Goal: Task Accomplishment & Management: Manage account settings

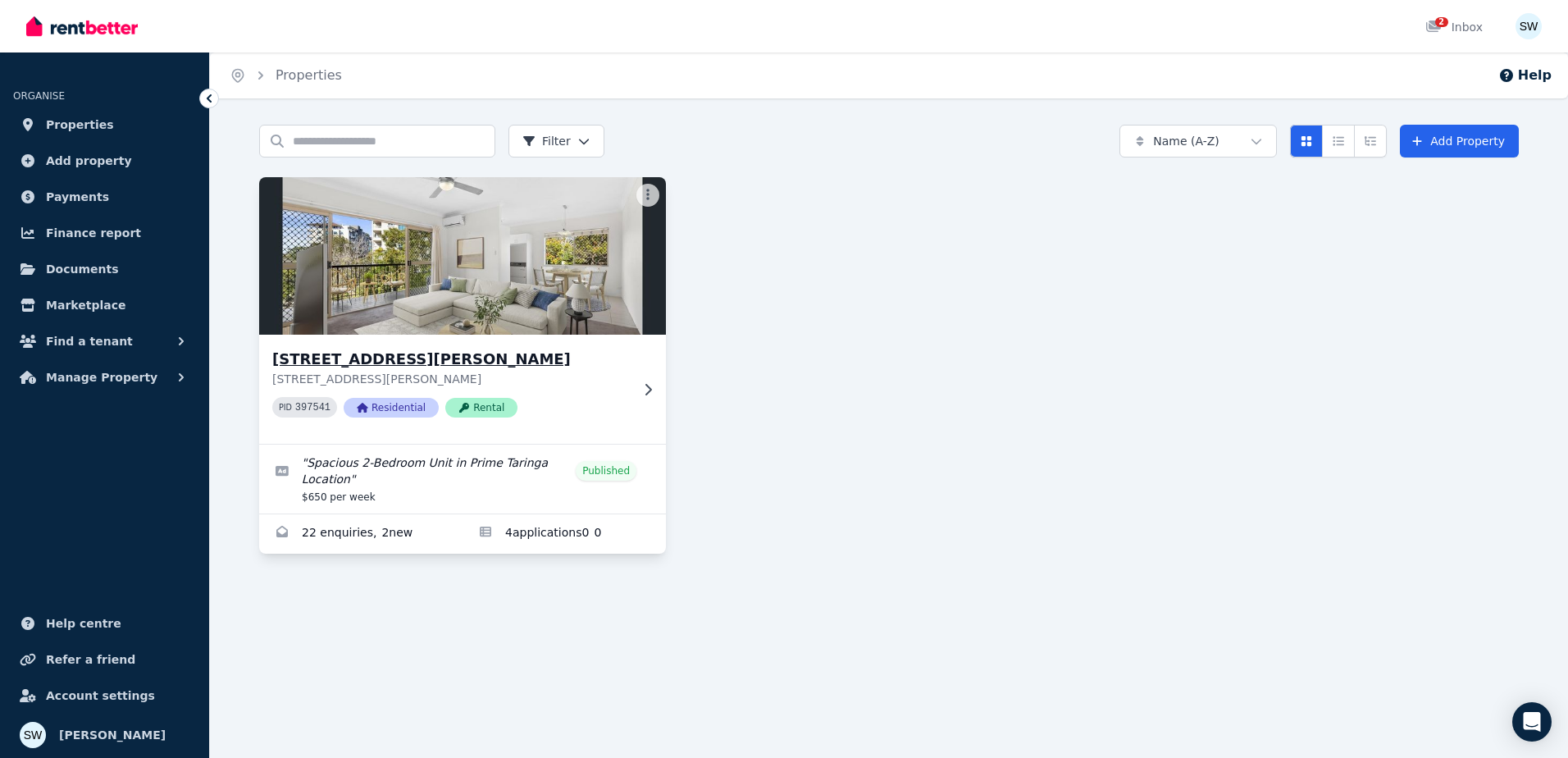
click at [574, 365] on h3 "[STREET_ADDRESS][PERSON_NAME]" at bounding box center [451, 359] width 357 height 23
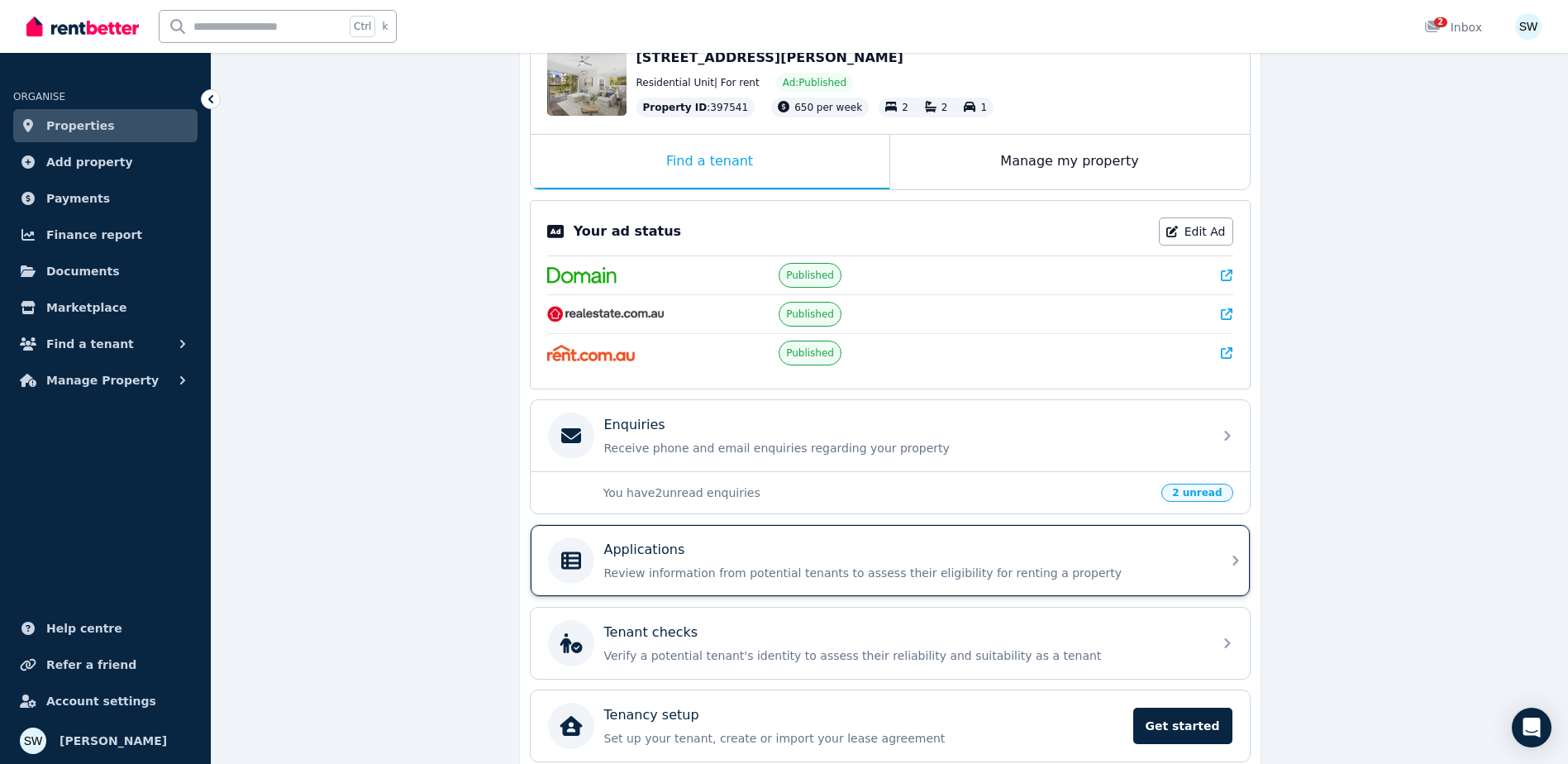
scroll to position [249, 0]
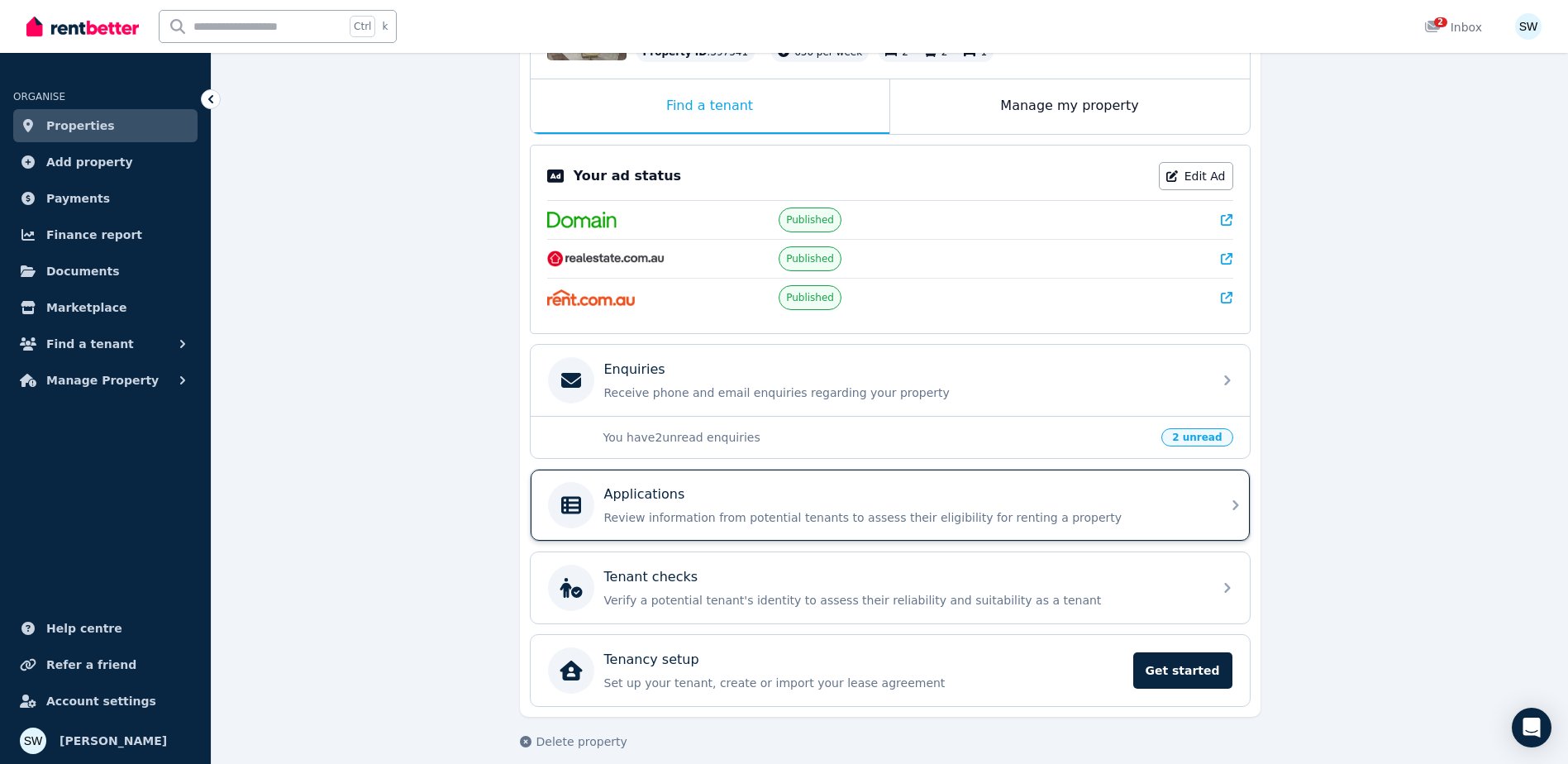
click at [706, 529] on div "Applications Review information from potential tenants to assess their eligibil…" at bounding box center [890, 506] width 719 height 71
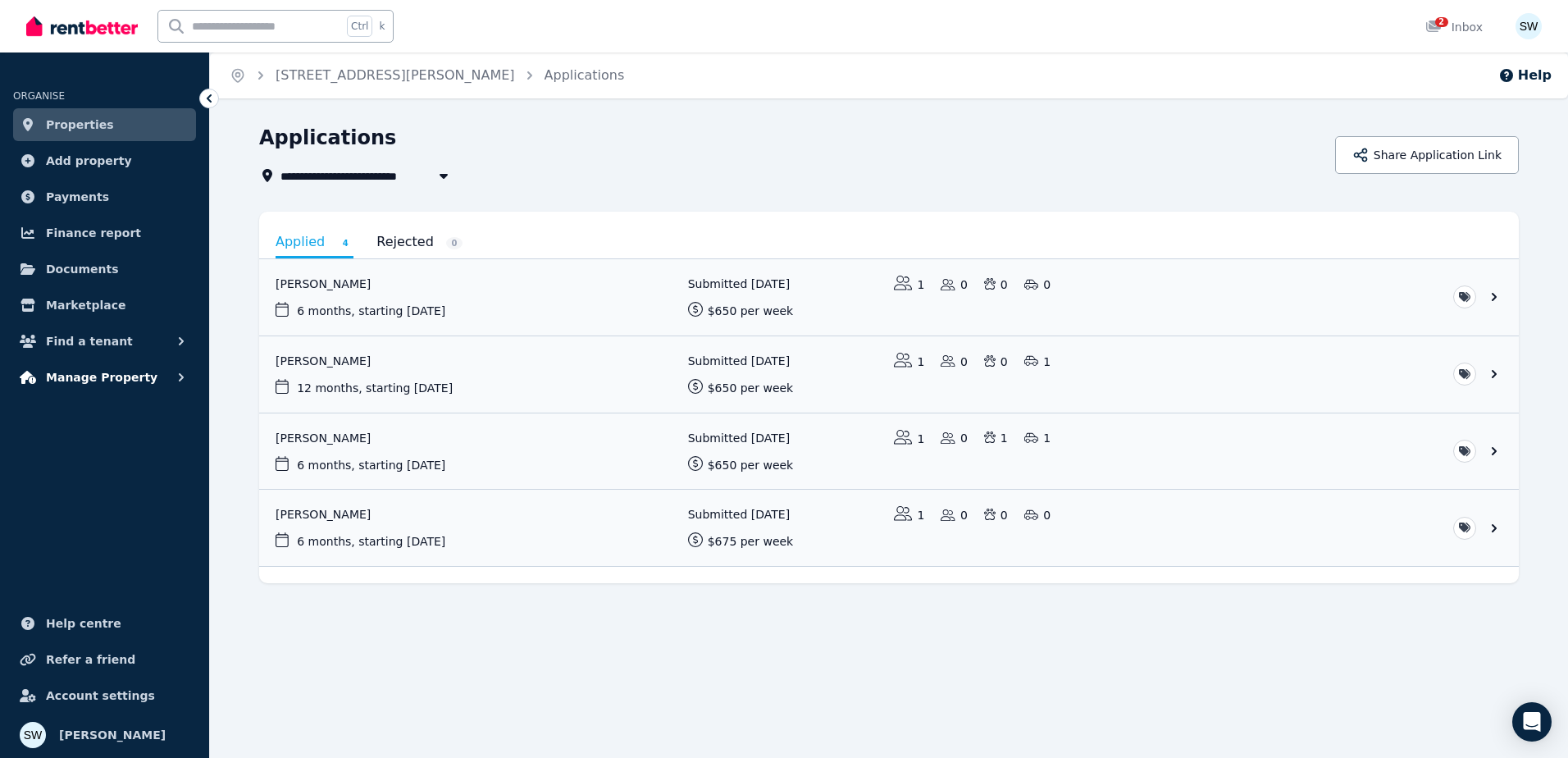
click at [168, 379] on button "Manage Property" at bounding box center [104, 378] width 183 height 32
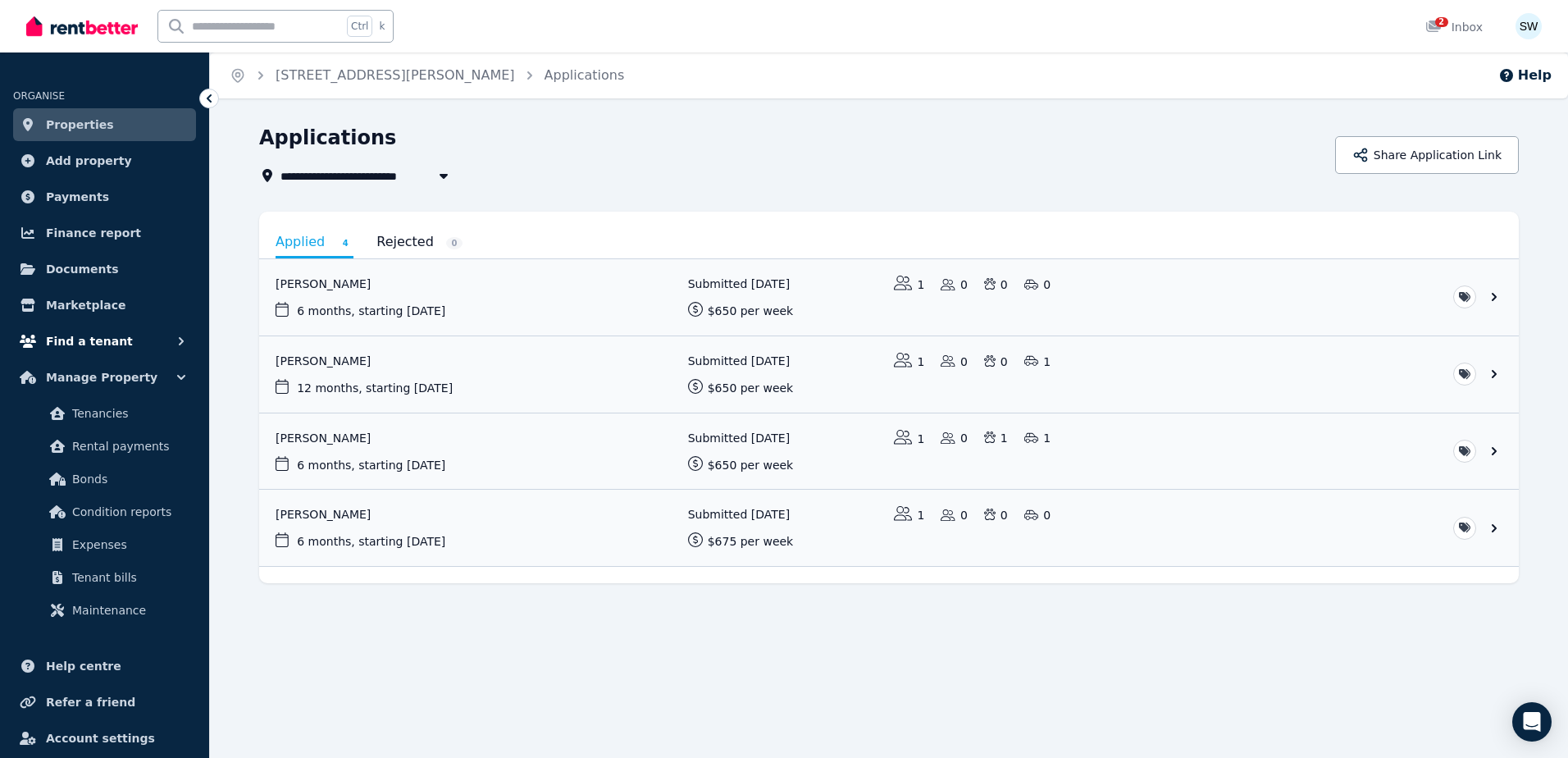
click at [106, 335] on span "Find a tenant" at bounding box center [89, 341] width 87 height 20
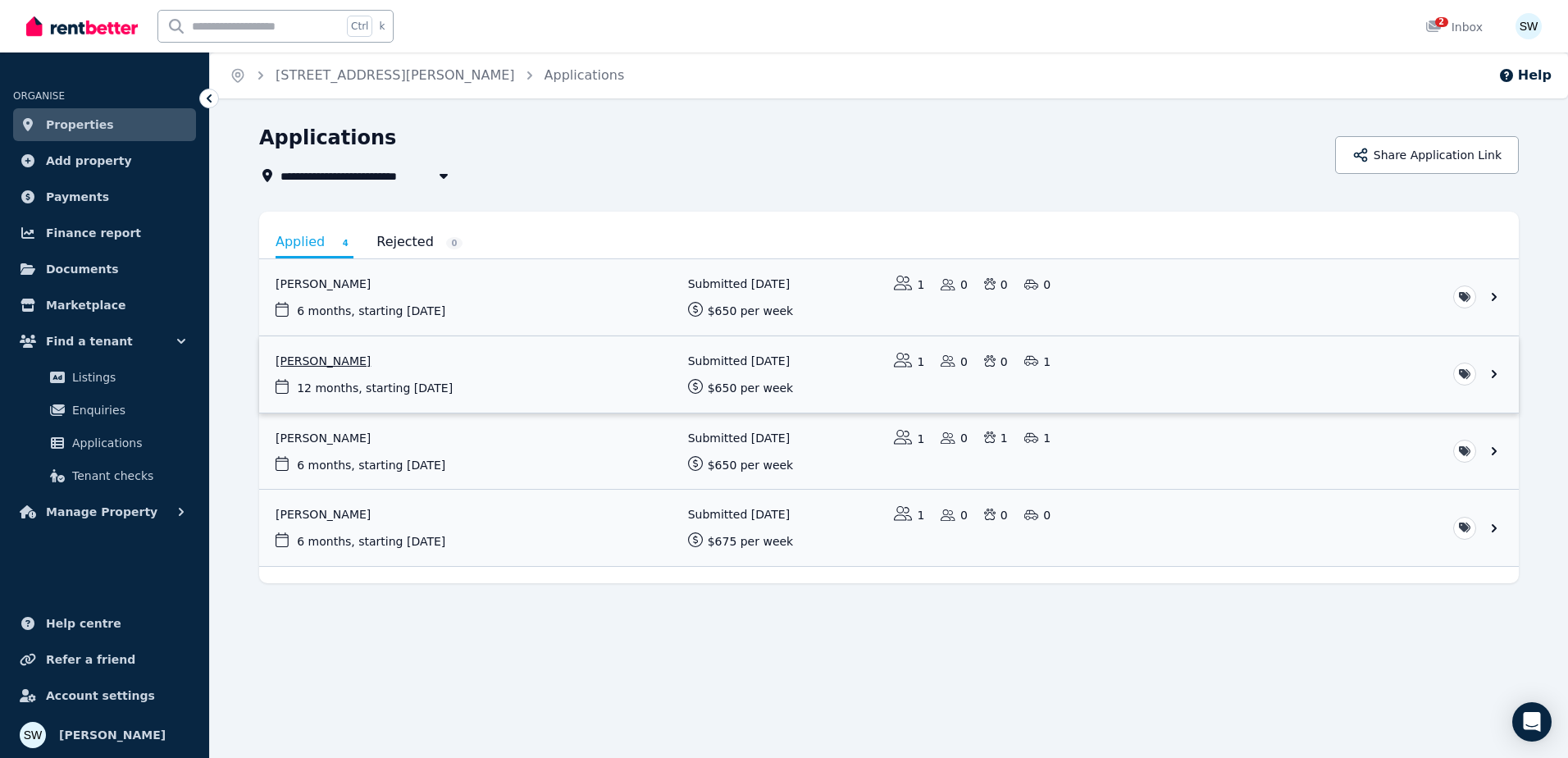
click at [455, 367] on link "View application: Megha Verma" at bounding box center [889, 375] width 1259 height 76
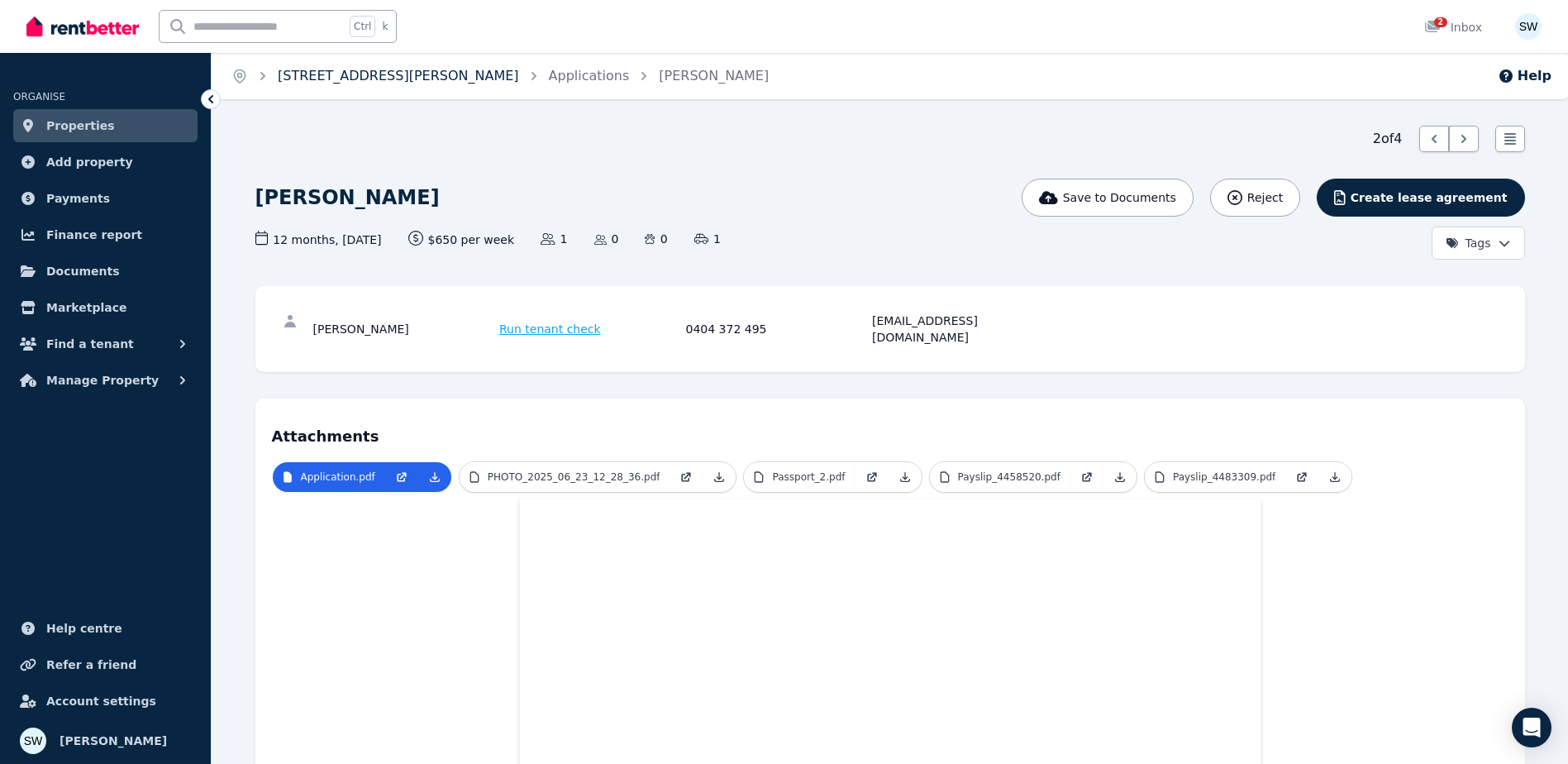
click at [419, 77] on link "[STREET_ADDRESS][PERSON_NAME]" at bounding box center [398, 75] width 242 height 15
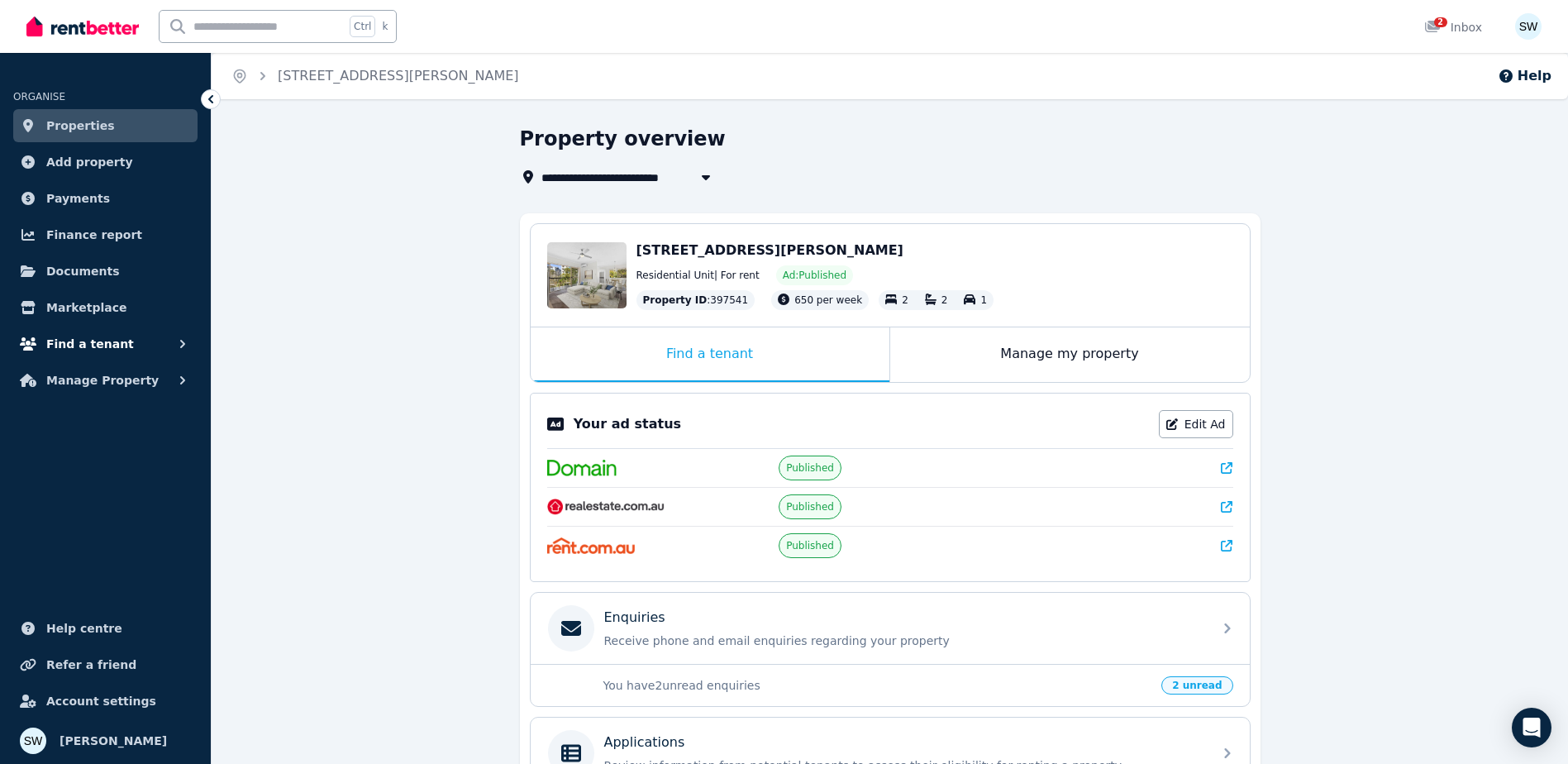
click at [122, 329] on button "Find a tenant" at bounding box center [105, 344] width 184 height 33
click at [138, 509] on button "Manage Property" at bounding box center [105, 515] width 184 height 33
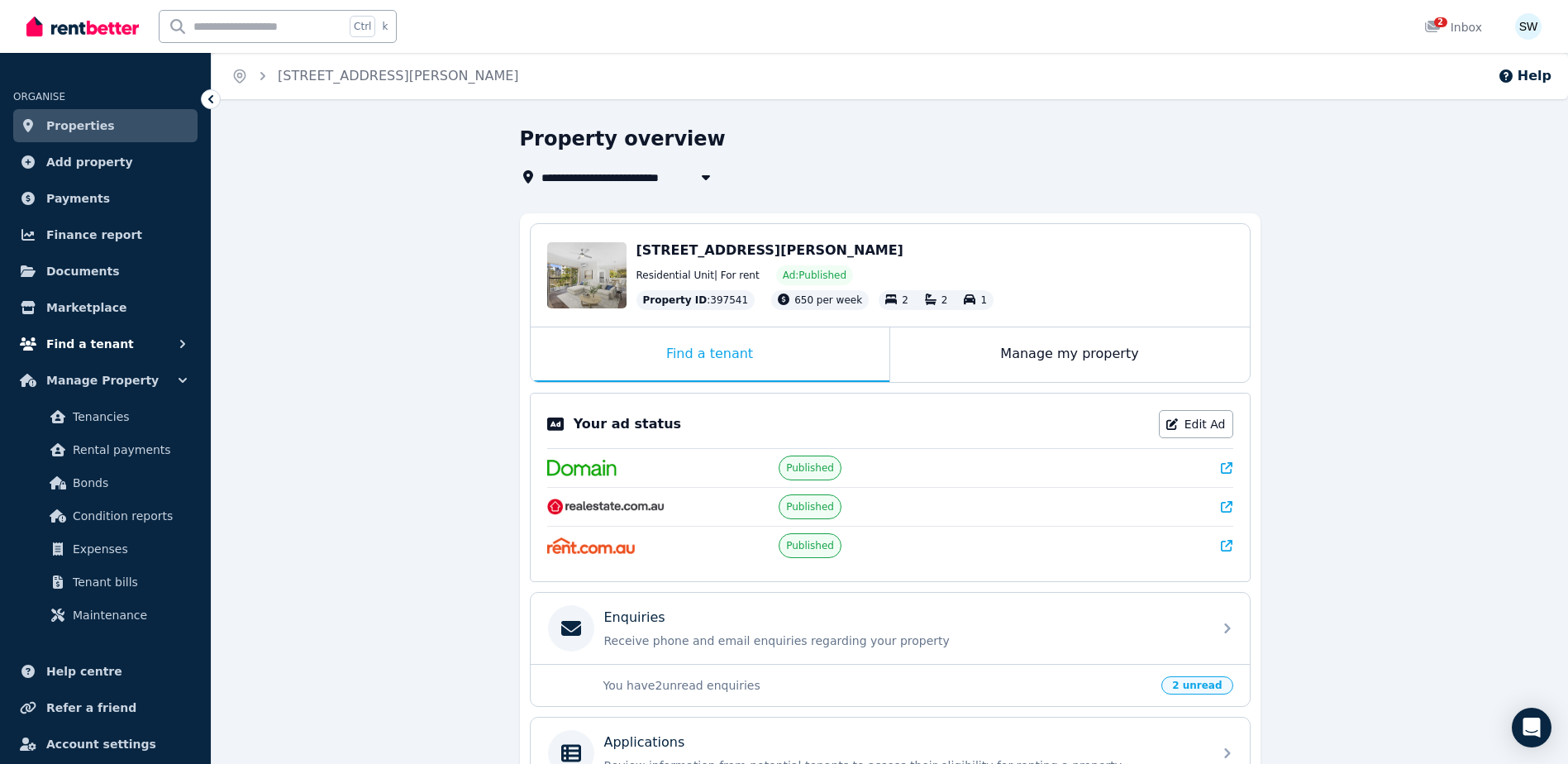
click at [125, 335] on button "Find a tenant" at bounding box center [105, 344] width 184 height 33
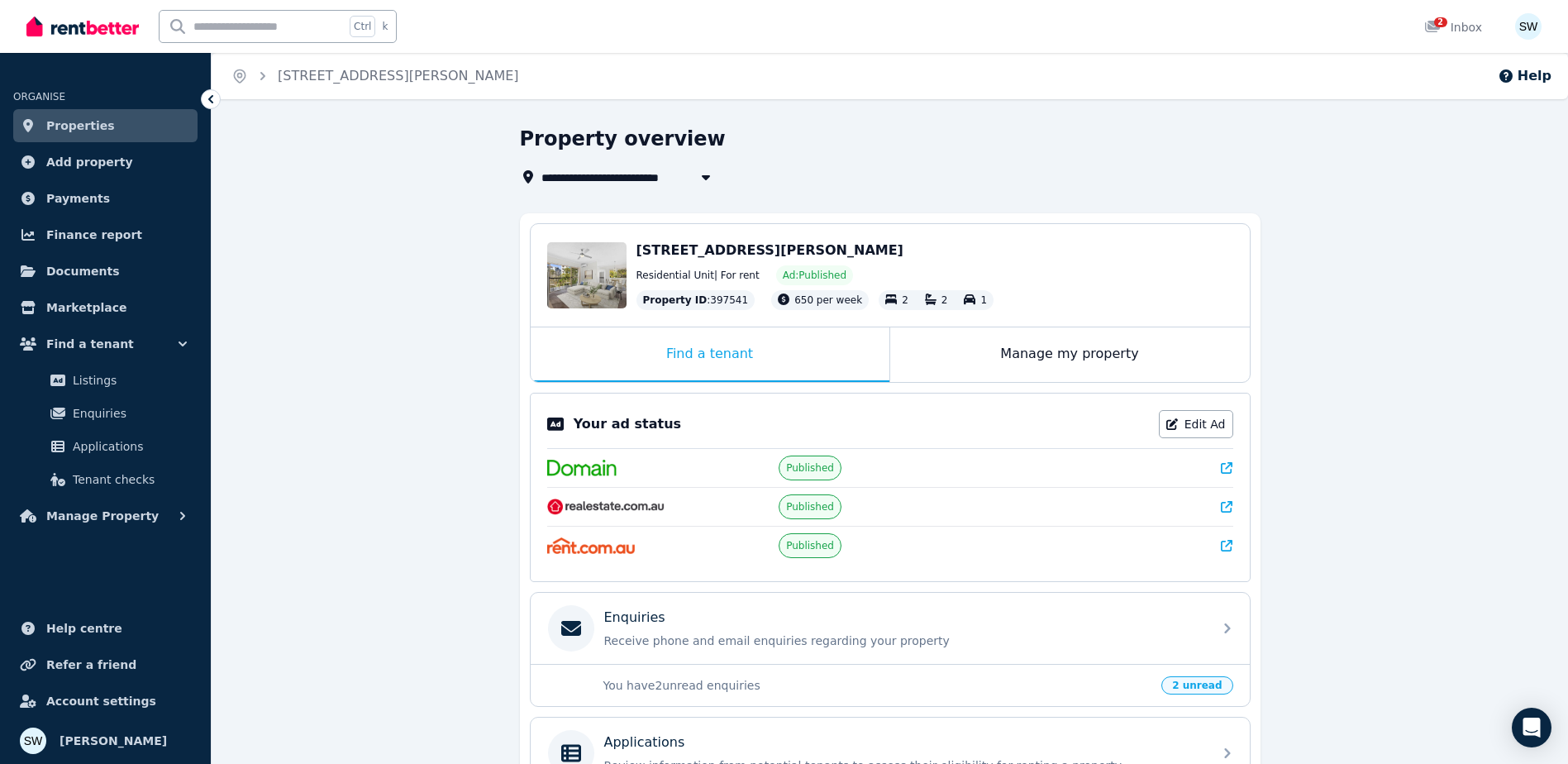
click at [332, 371] on div "**********" at bounding box center [890, 576] width 1357 height 903
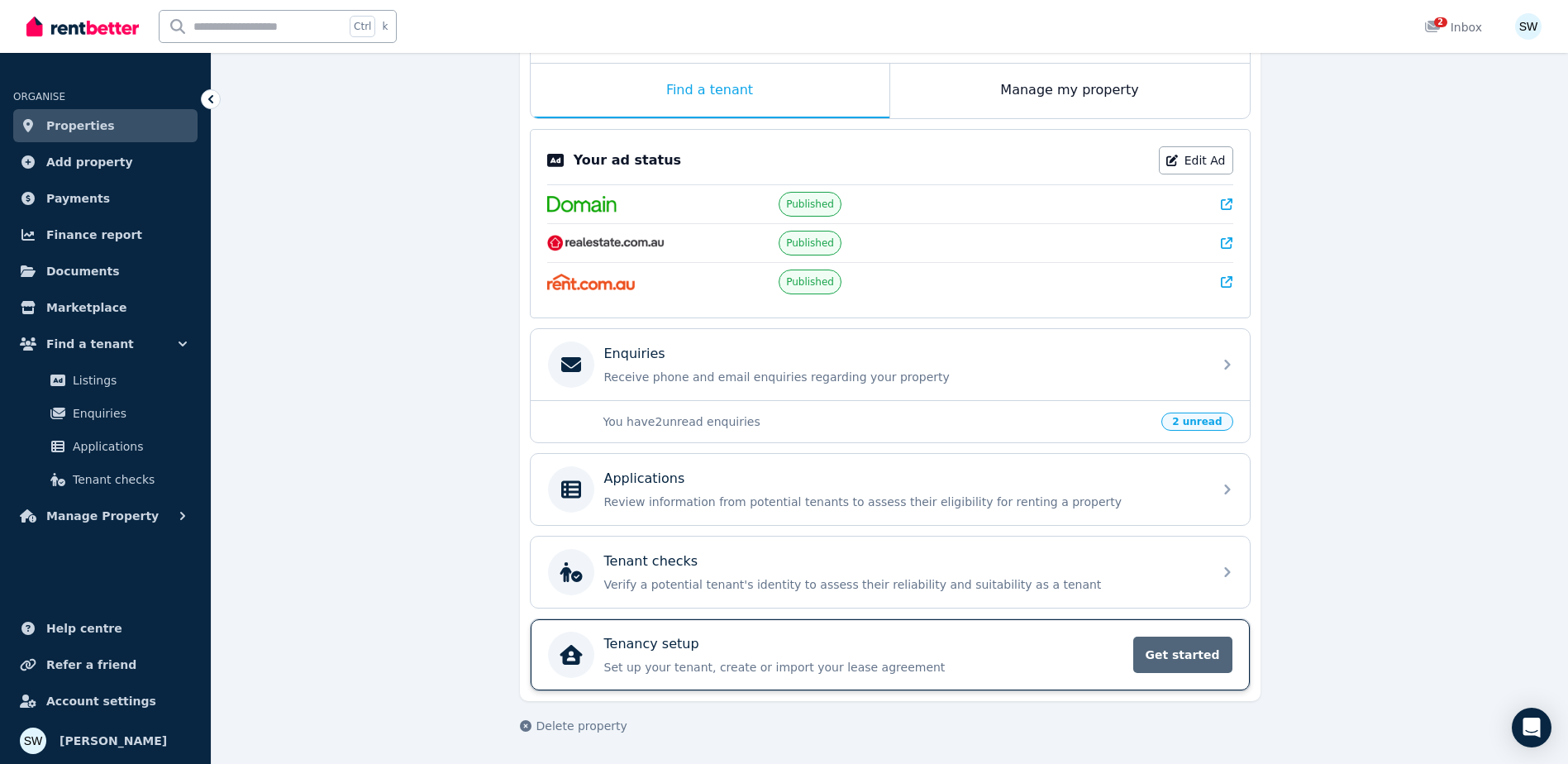
click at [1153, 657] on span "Get started" at bounding box center [1183, 655] width 99 height 37
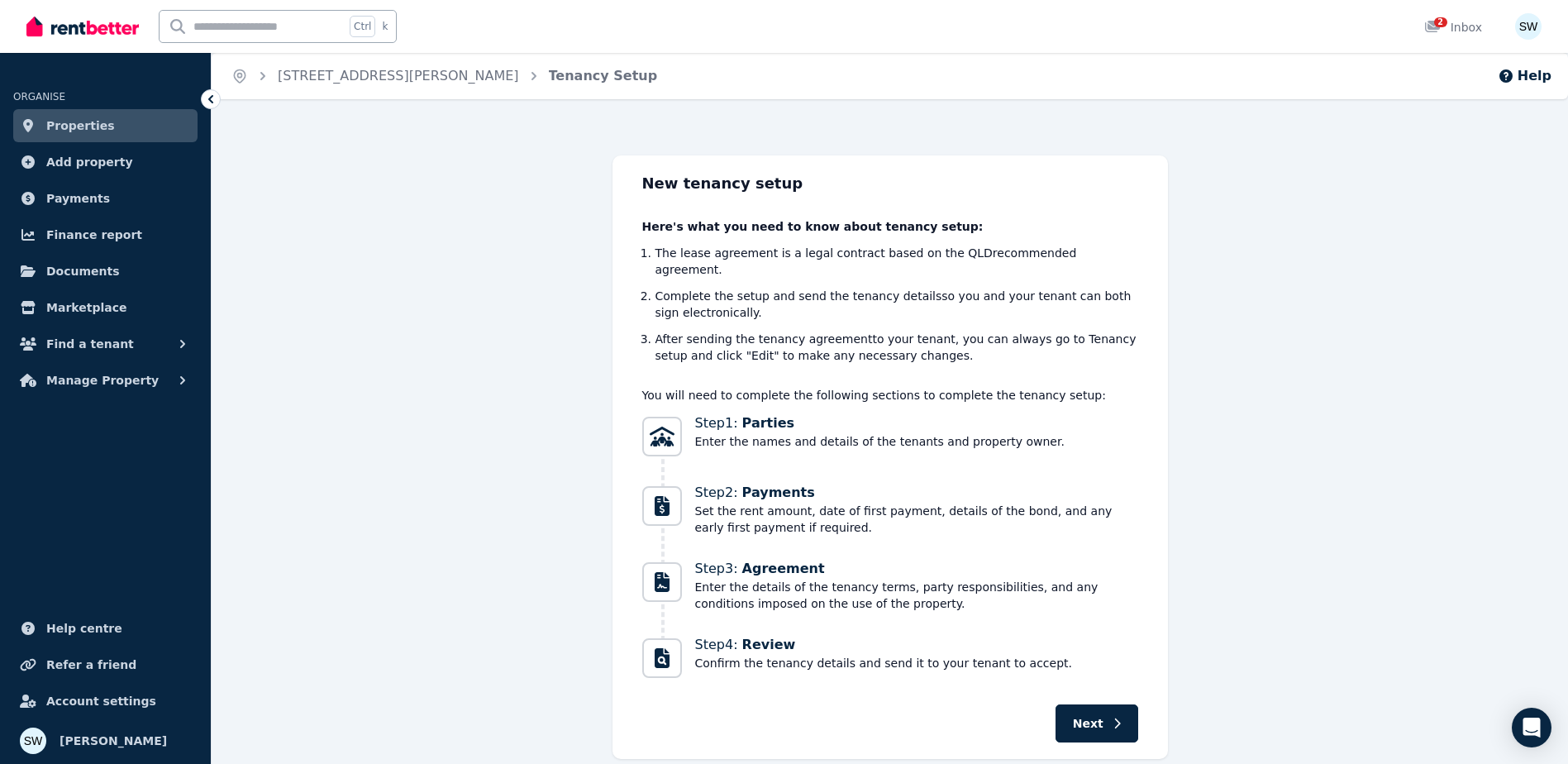
scroll to position [38, 0]
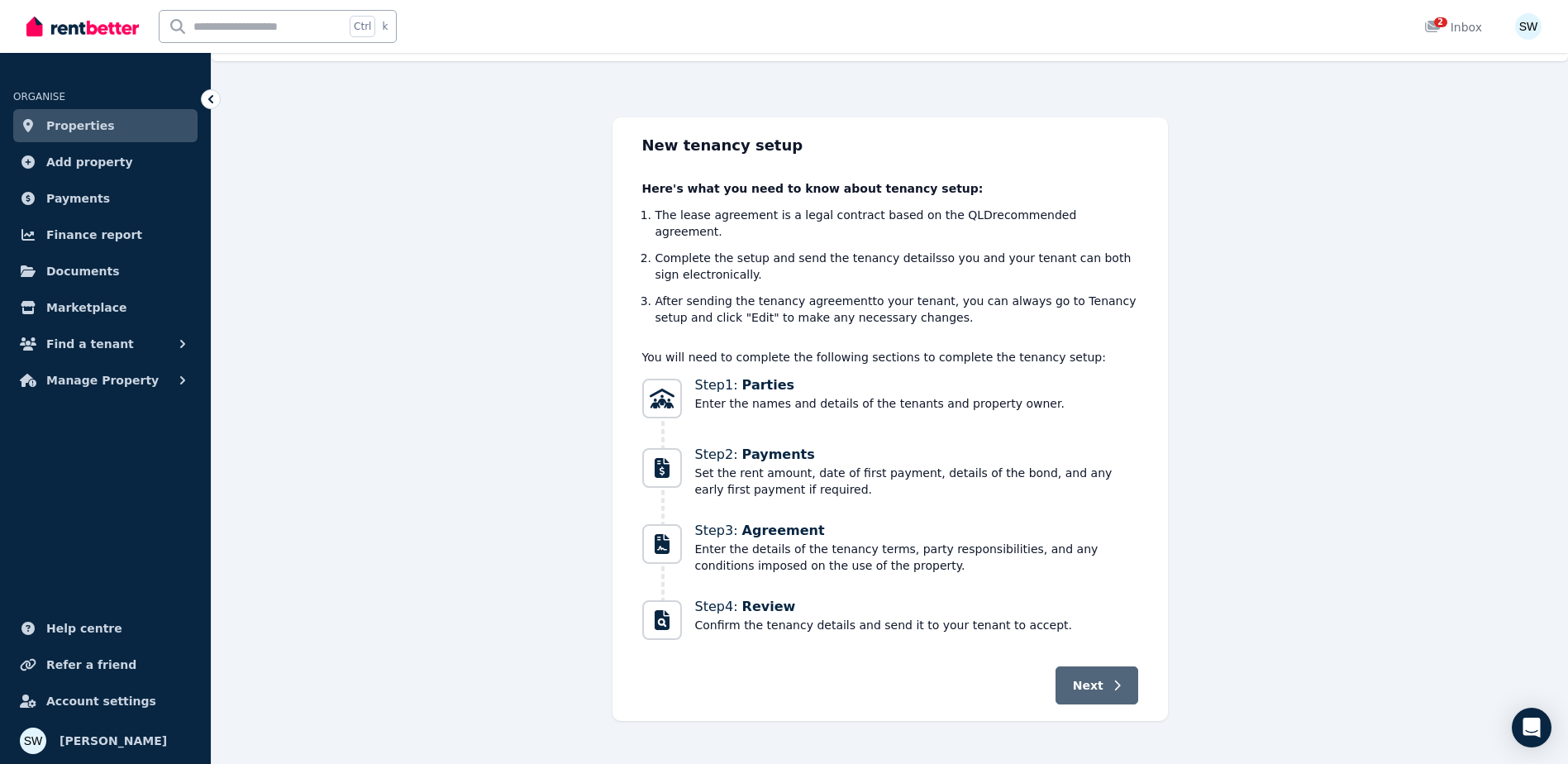
click at [1099, 677] on span "Next" at bounding box center [1088, 685] width 31 height 16
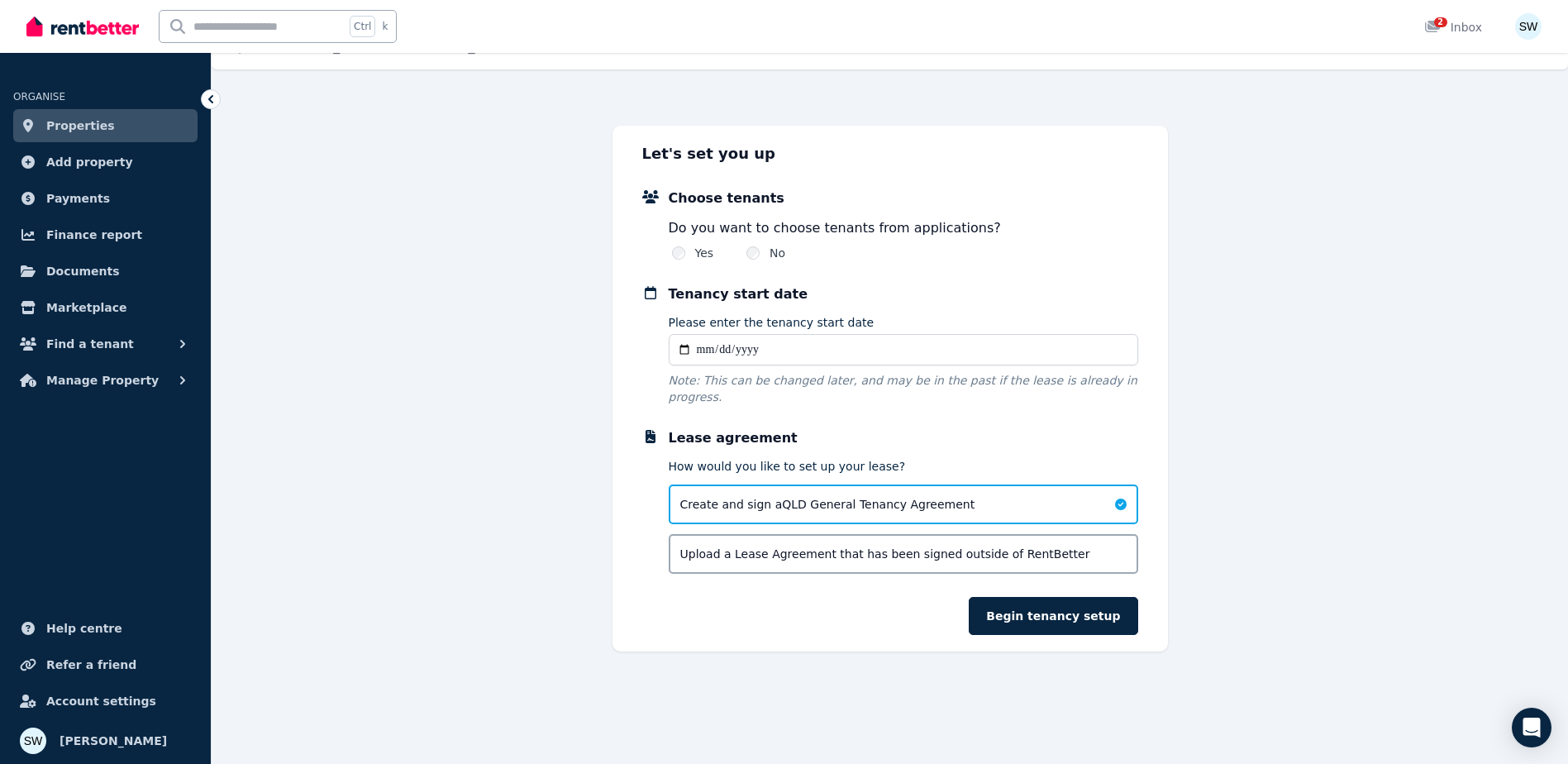
scroll to position [30, 0]
click at [690, 253] on div "Yes" at bounding box center [693, 252] width 42 height 16
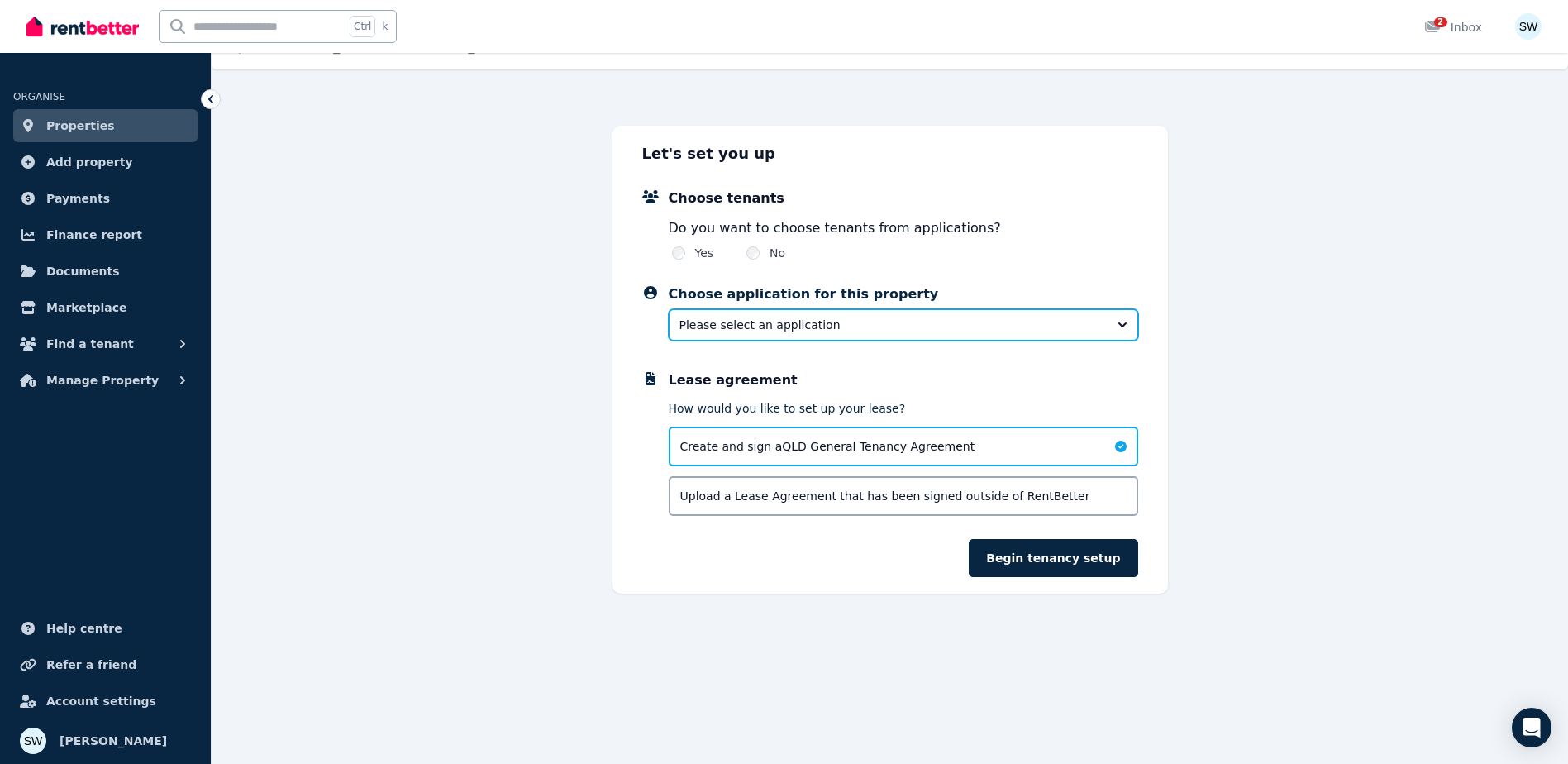
click at [701, 317] on span "Please select an application" at bounding box center [892, 325] width 425 height 16
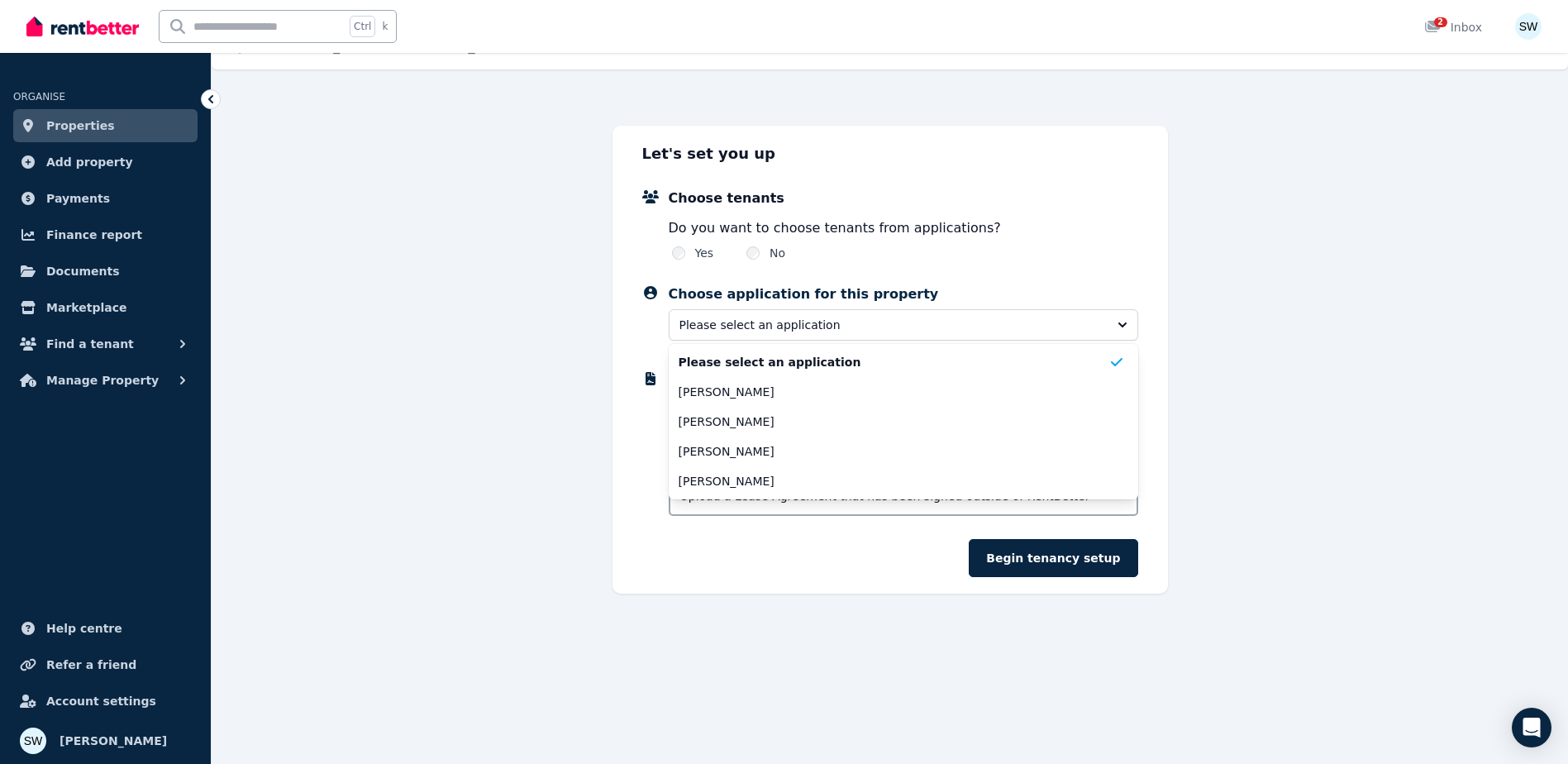
click at [1347, 328] on div "Let's set you up Choose tenants Do you want to choose tenants from applications…" at bounding box center [890, 359] width 1357 height 468
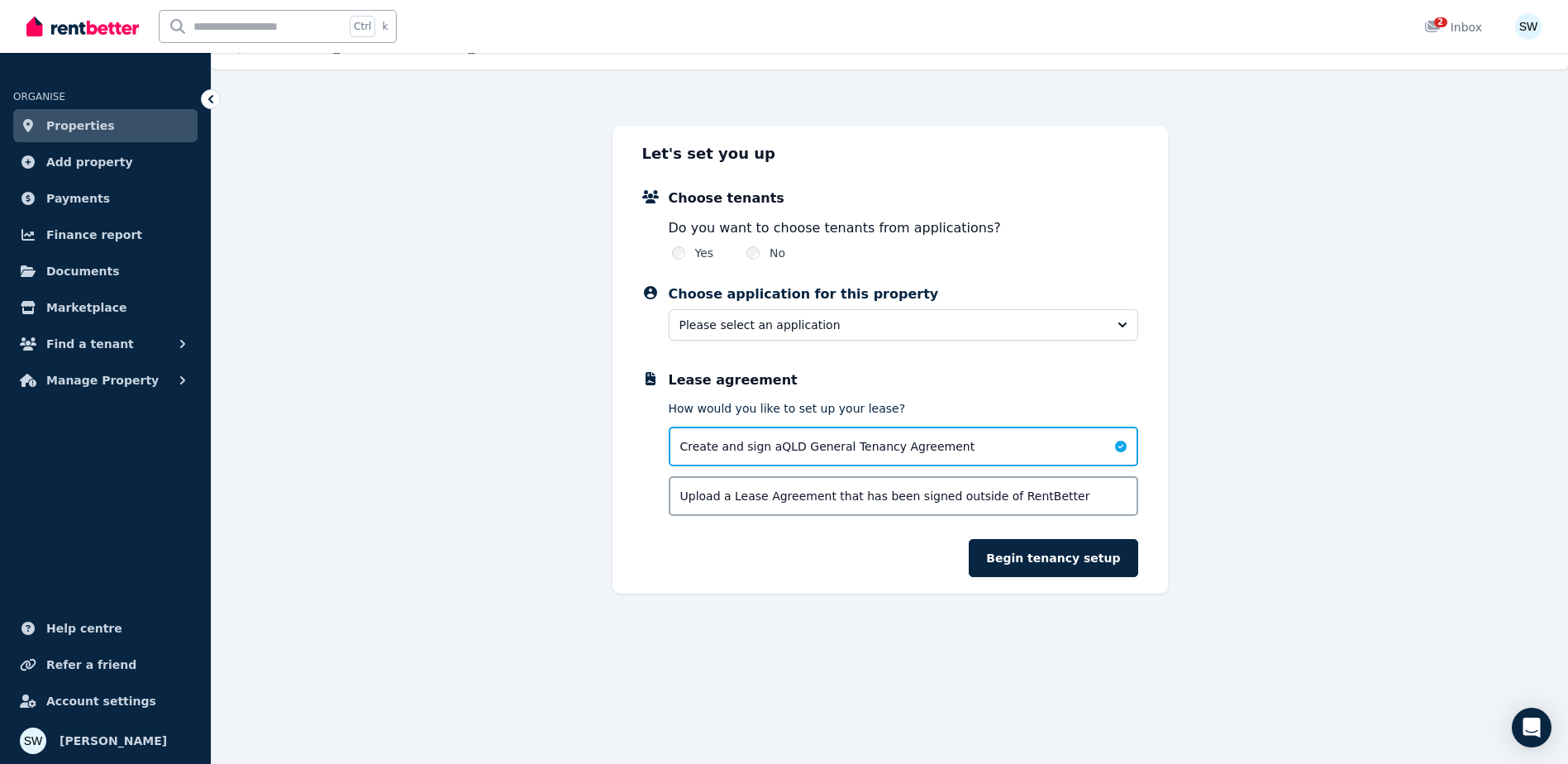
click at [761, 250] on div "No" at bounding box center [766, 252] width 39 height 16
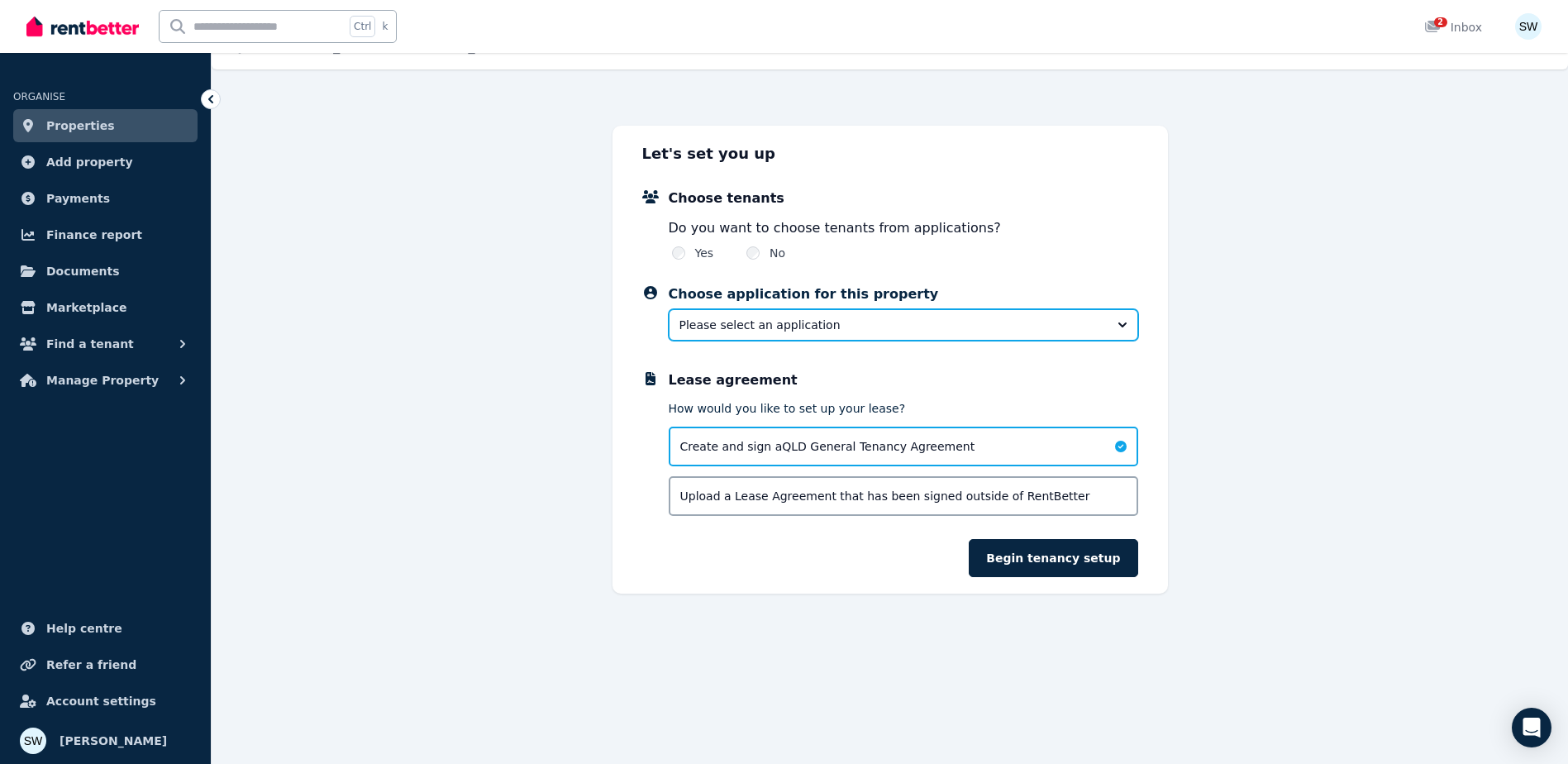
click at [723, 329] on span "Please select an application" at bounding box center [892, 325] width 425 height 16
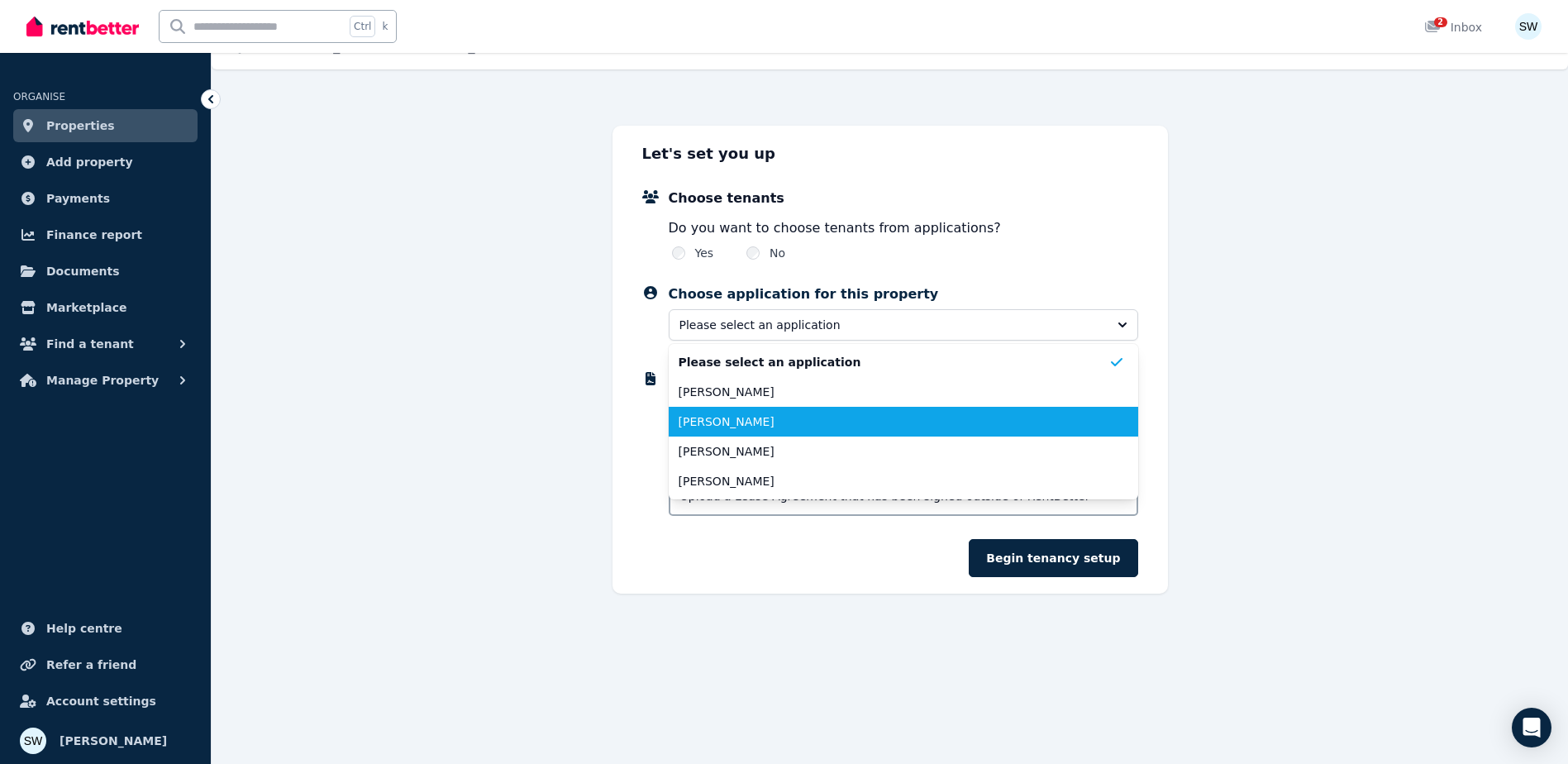
click at [924, 415] on span "[PERSON_NAME]" at bounding box center [894, 421] width 430 height 16
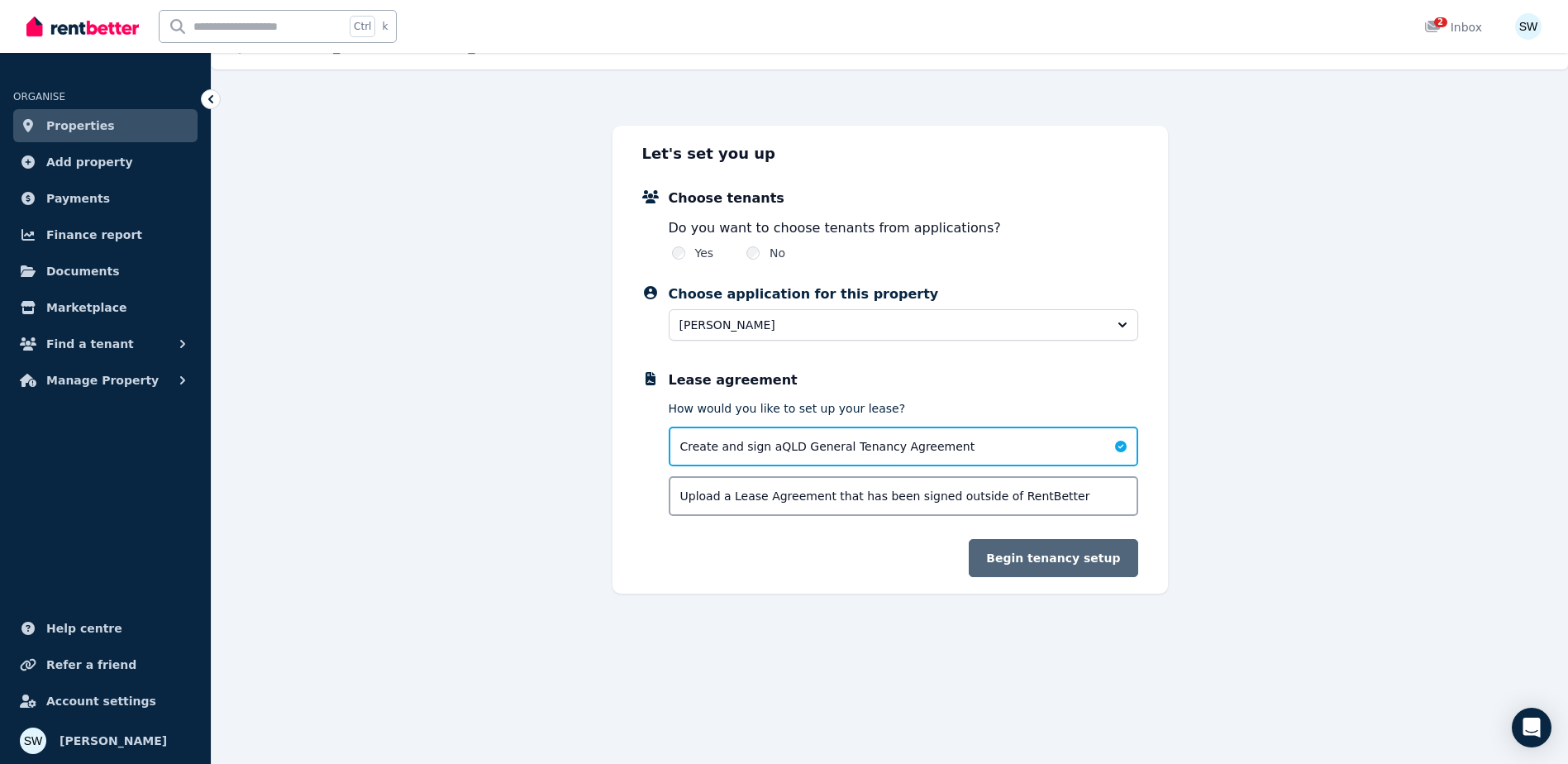
click at [1016, 557] on button "Begin tenancy setup" at bounding box center [1053, 558] width 169 height 38
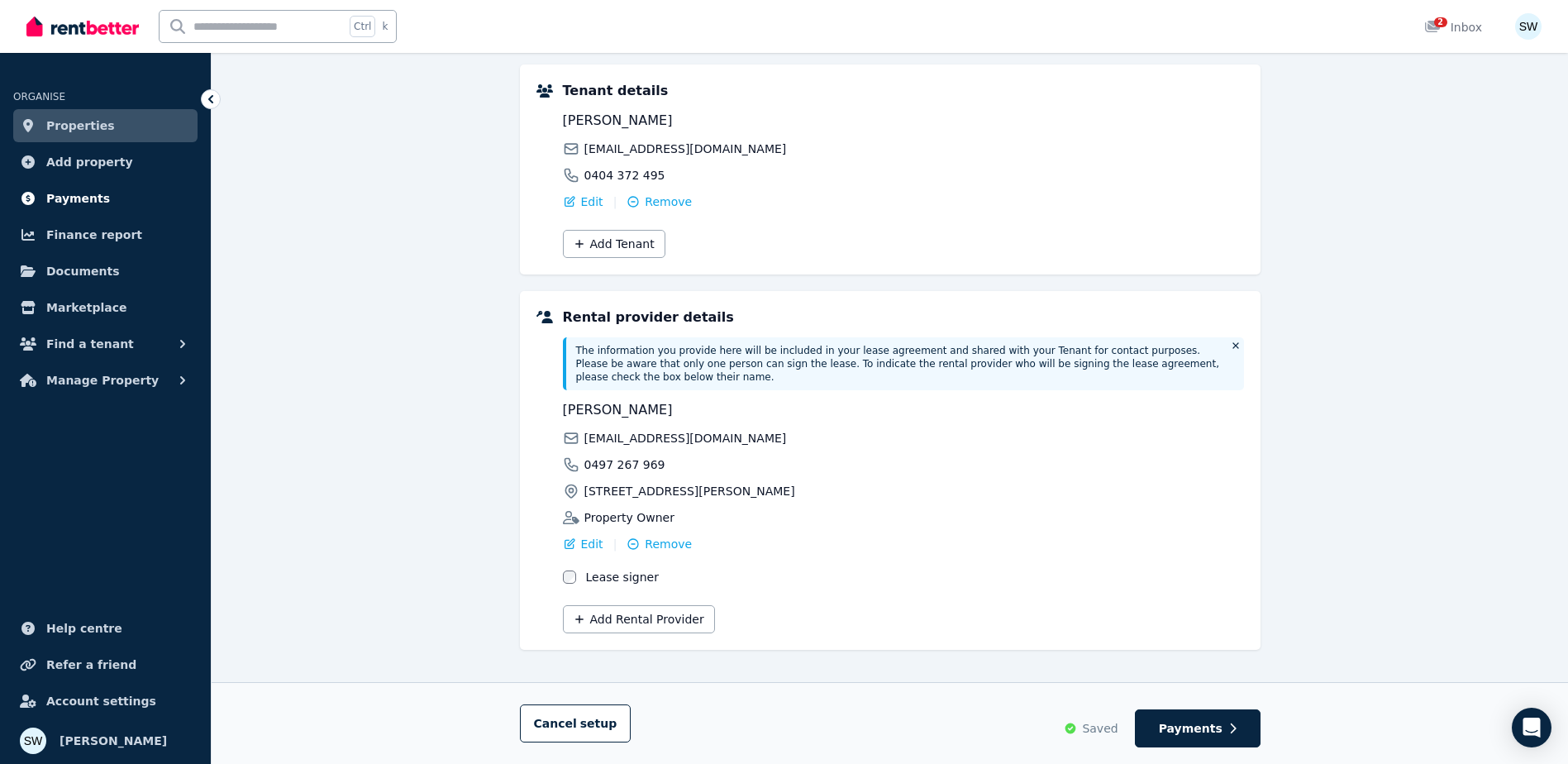
scroll to position [198, 0]
click at [108, 167] on span "Add property" at bounding box center [90, 162] width 87 height 20
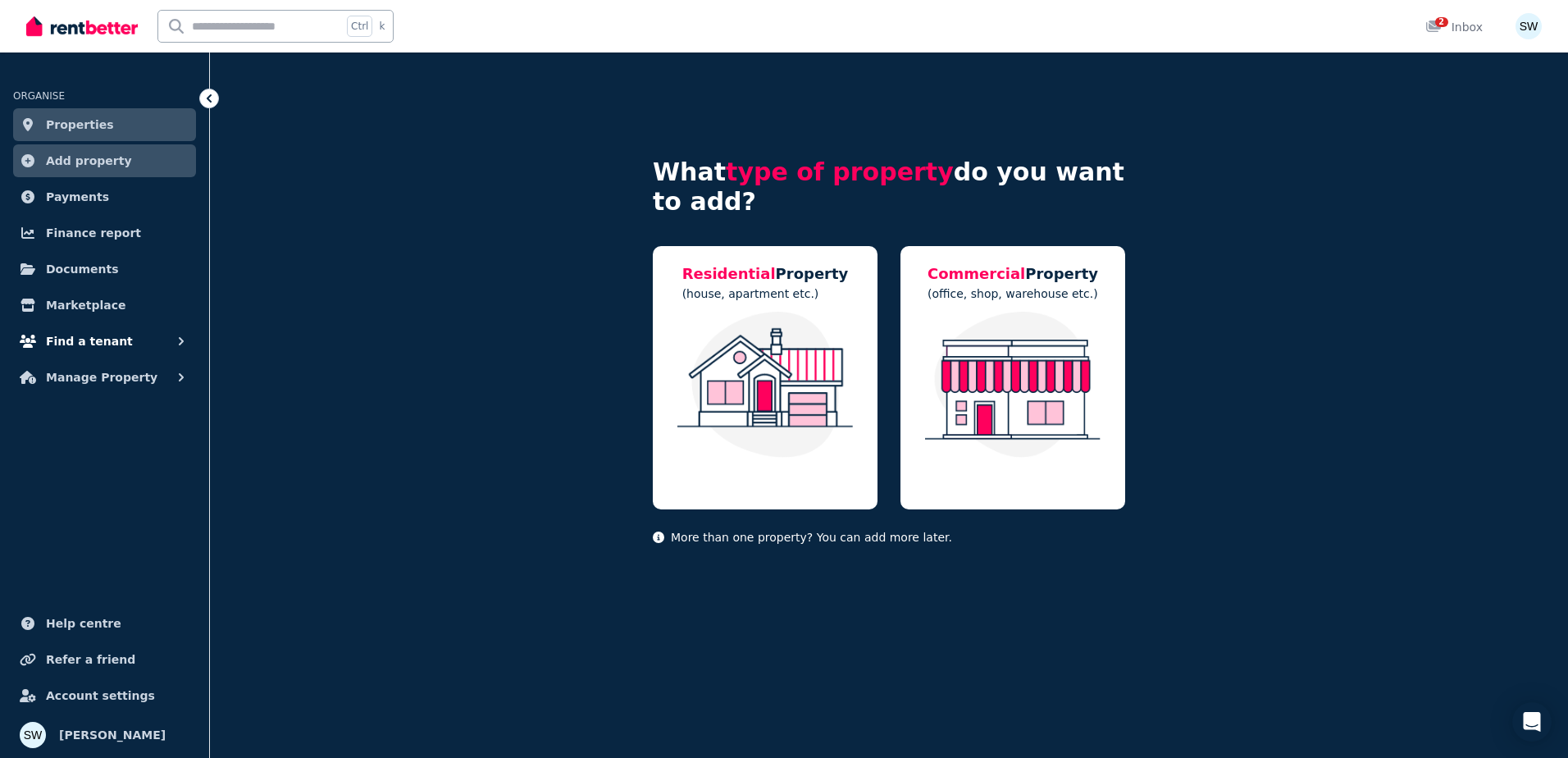
click at [95, 343] on span "Find a tenant" at bounding box center [89, 341] width 87 height 20
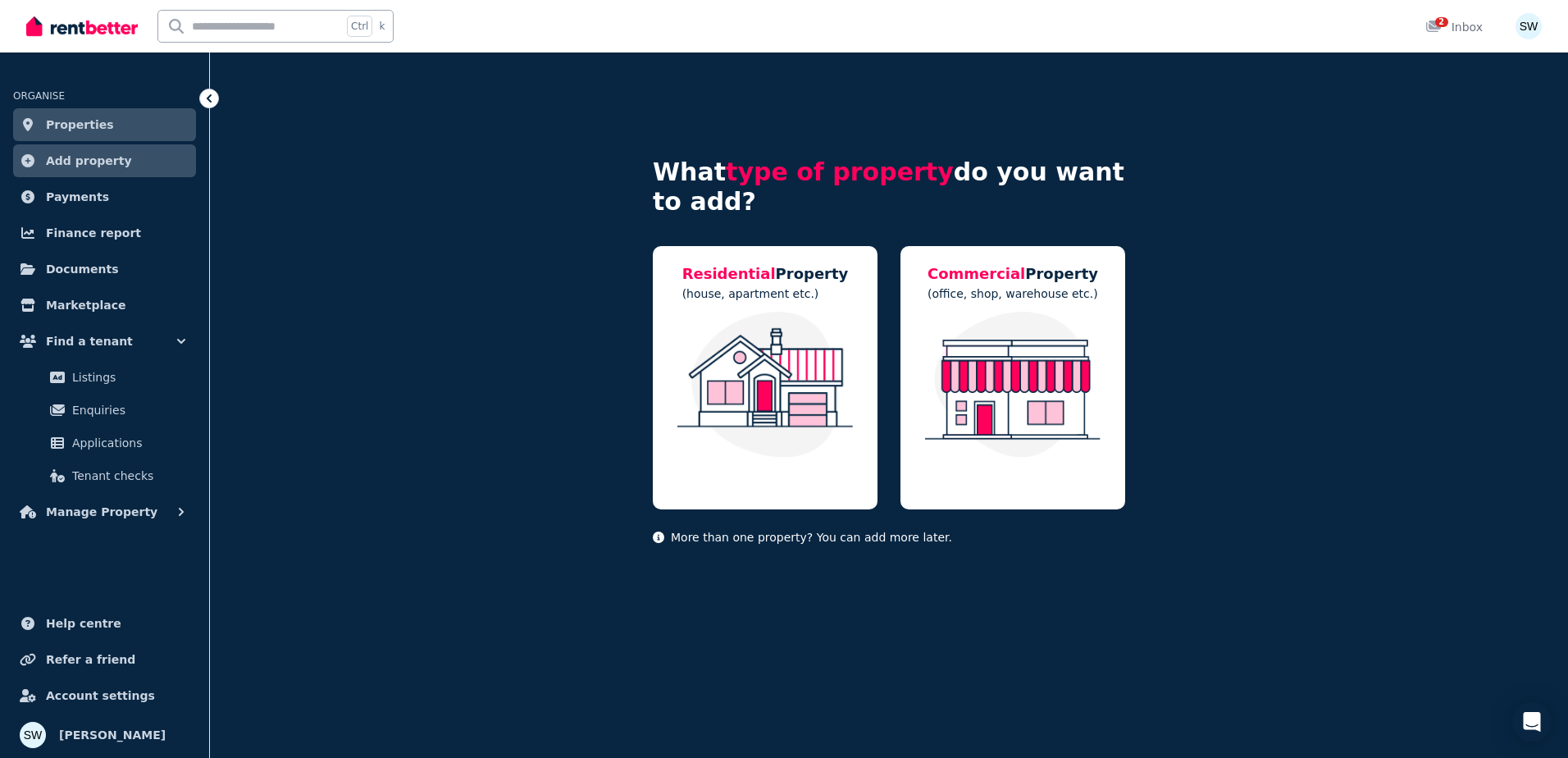
click at [121, 121] on link "Properties" at bounding box center [104, 124] width 183 height 32
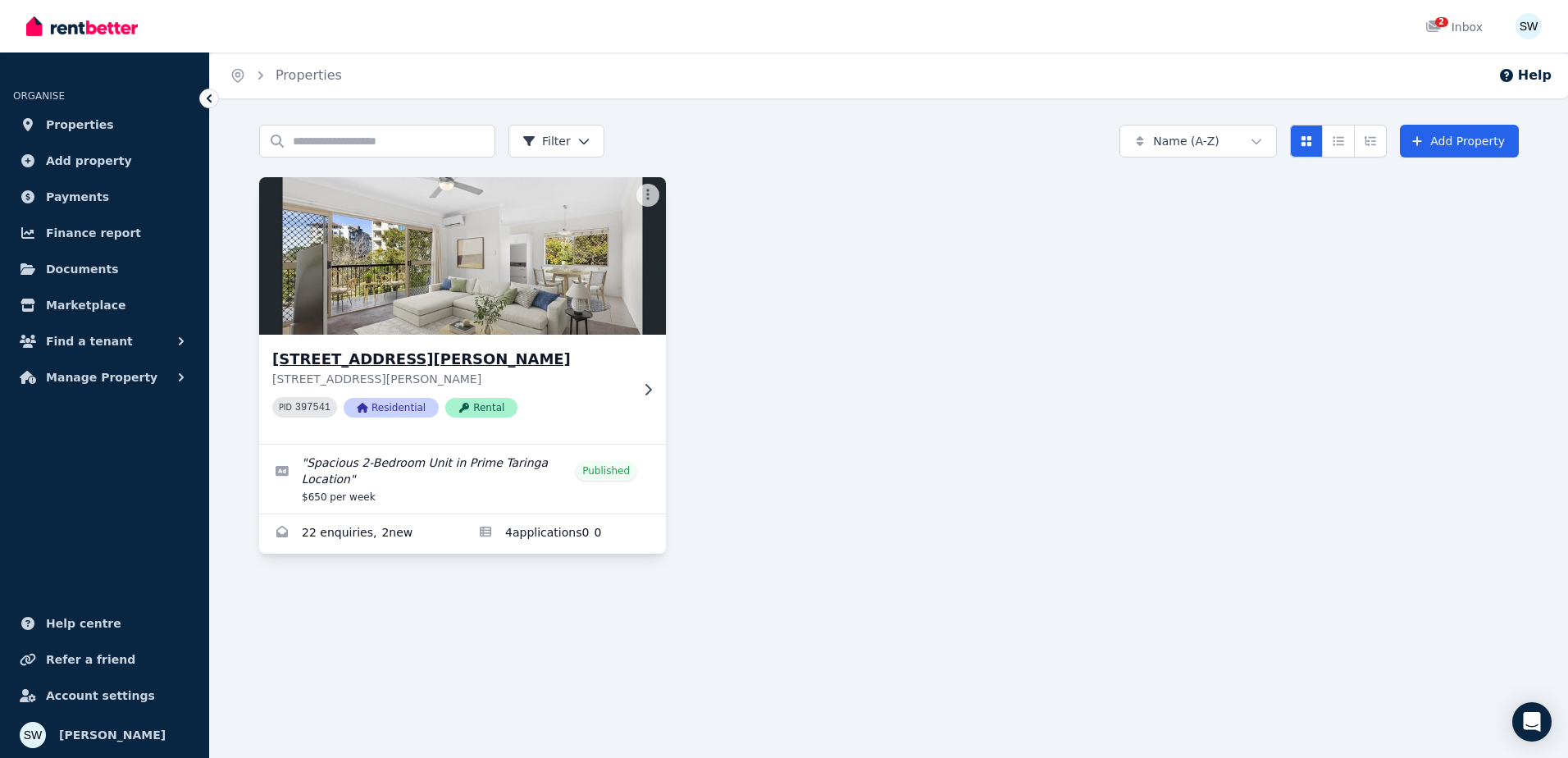
click at [474, 331] on img at bounding box center [462, 255] width 427 height 165
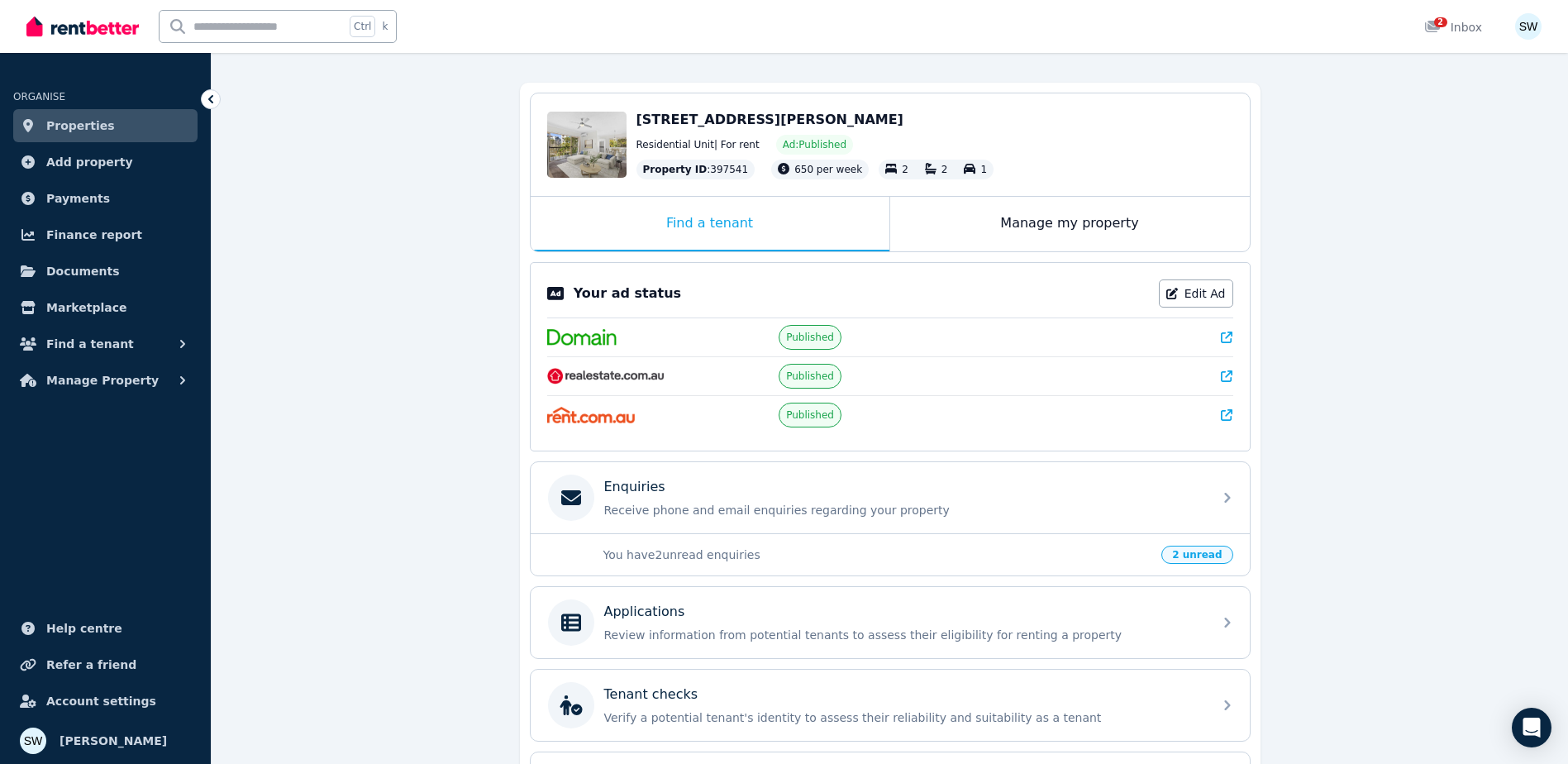
scroll to position [264, 0]
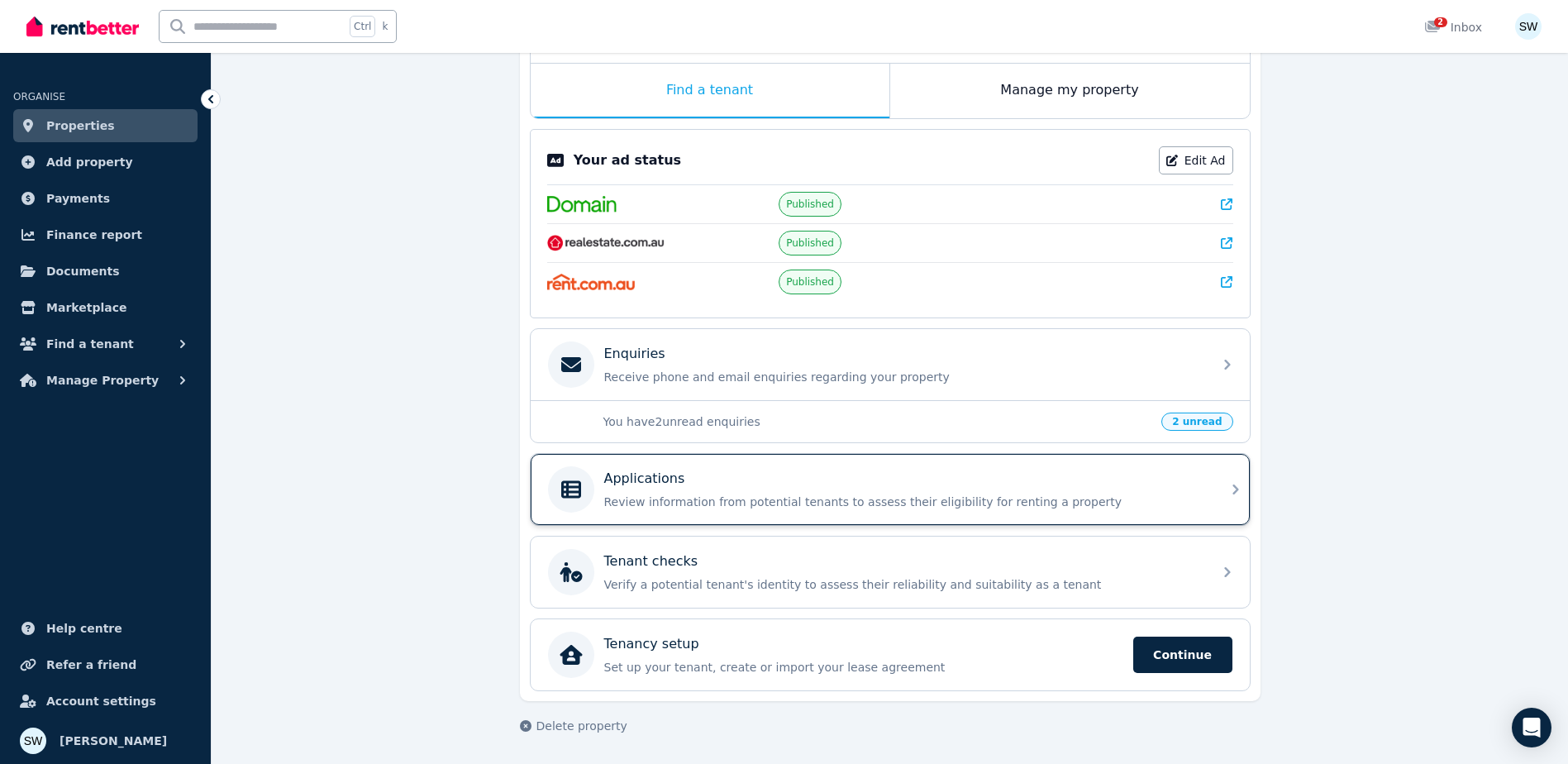
click at [745, 482] on div "Applications" at bounding box center [902, 479] width 598 height 20
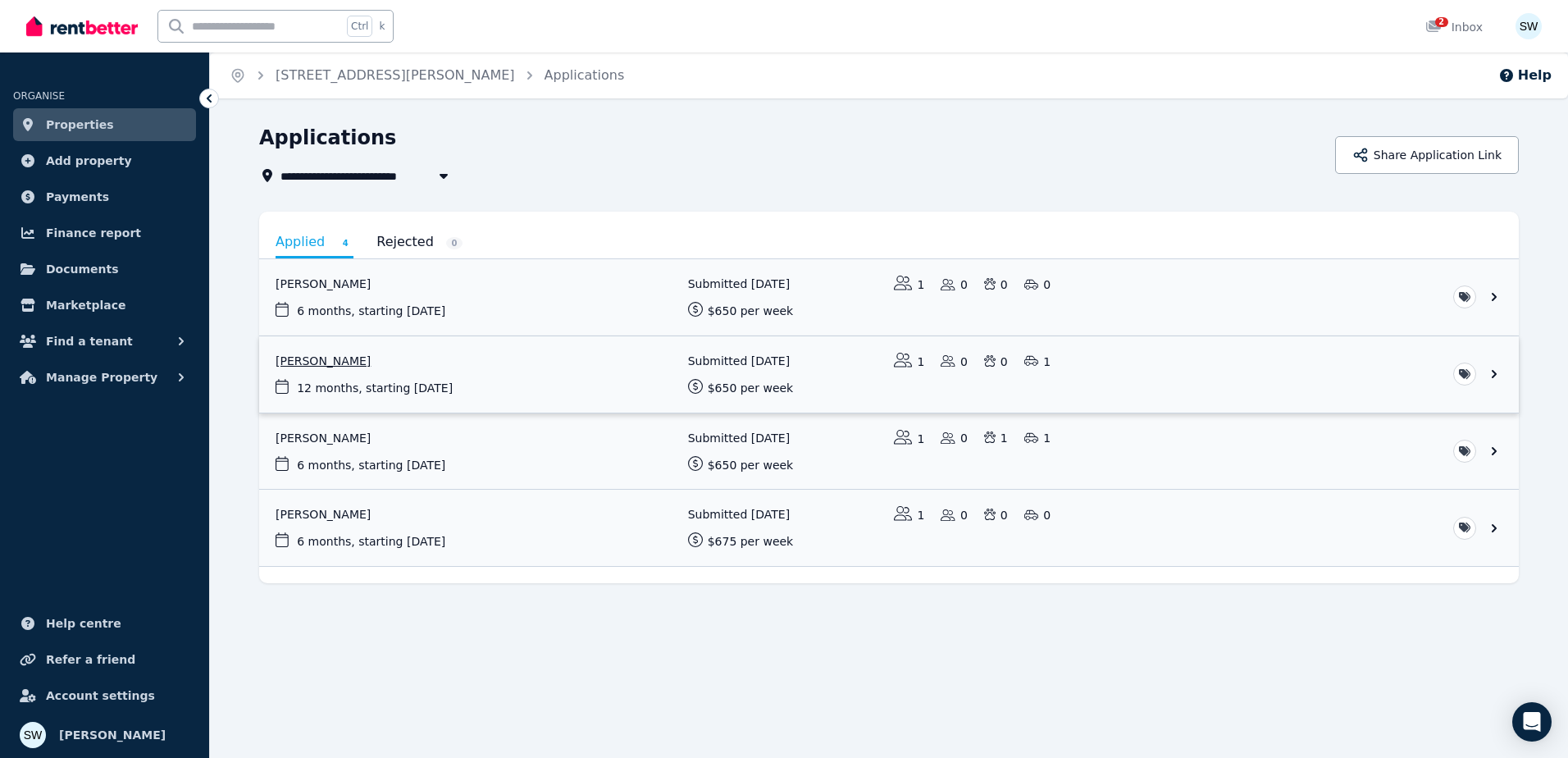
click at [488, 369] on link "View application: Megha Verma" at bounding box center [889, 375] width 1259 height 76
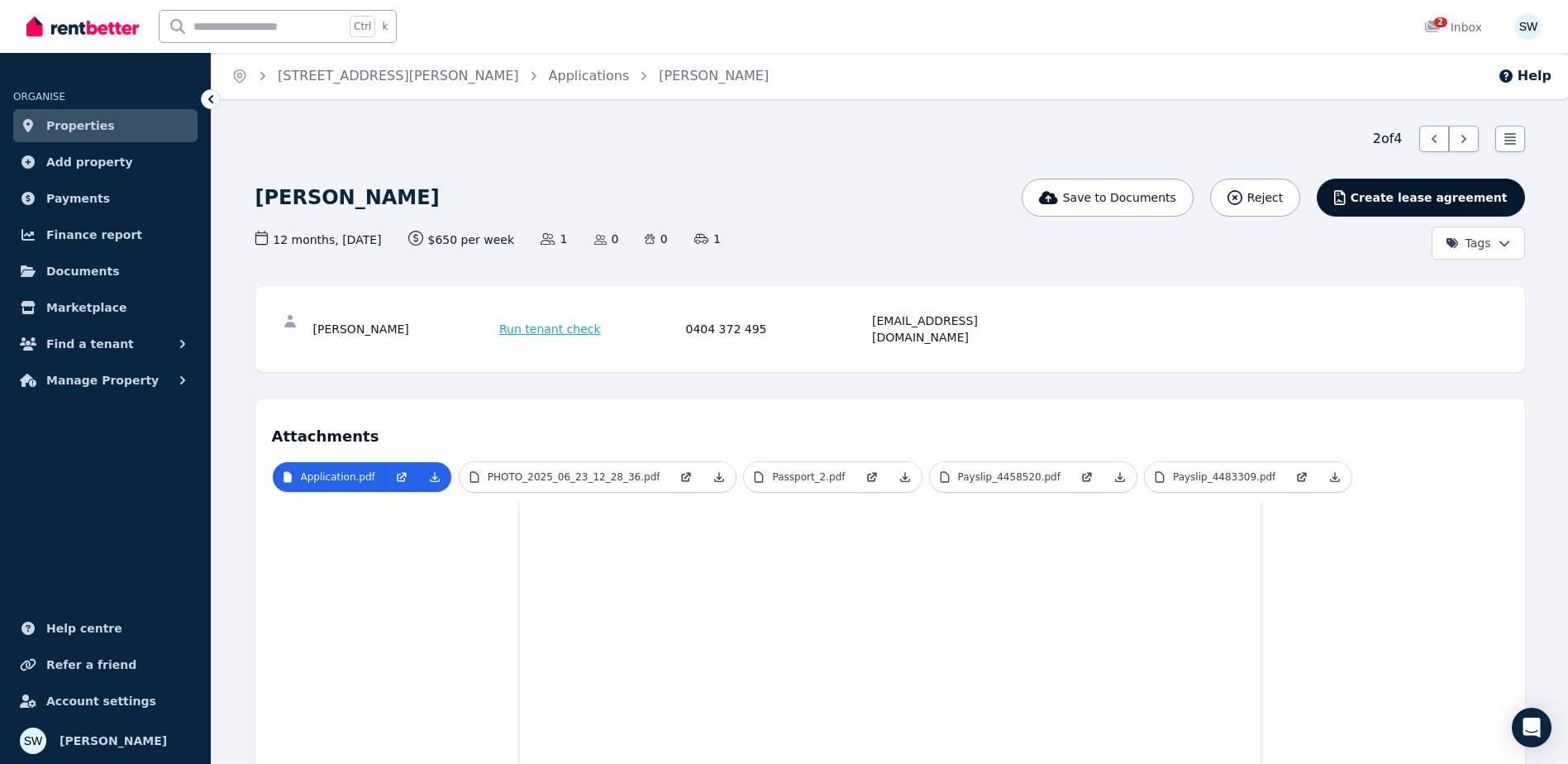
click at [1420, 201] on span "Create lease agreement" at bounding box center [1429, 198] width 157 height 16
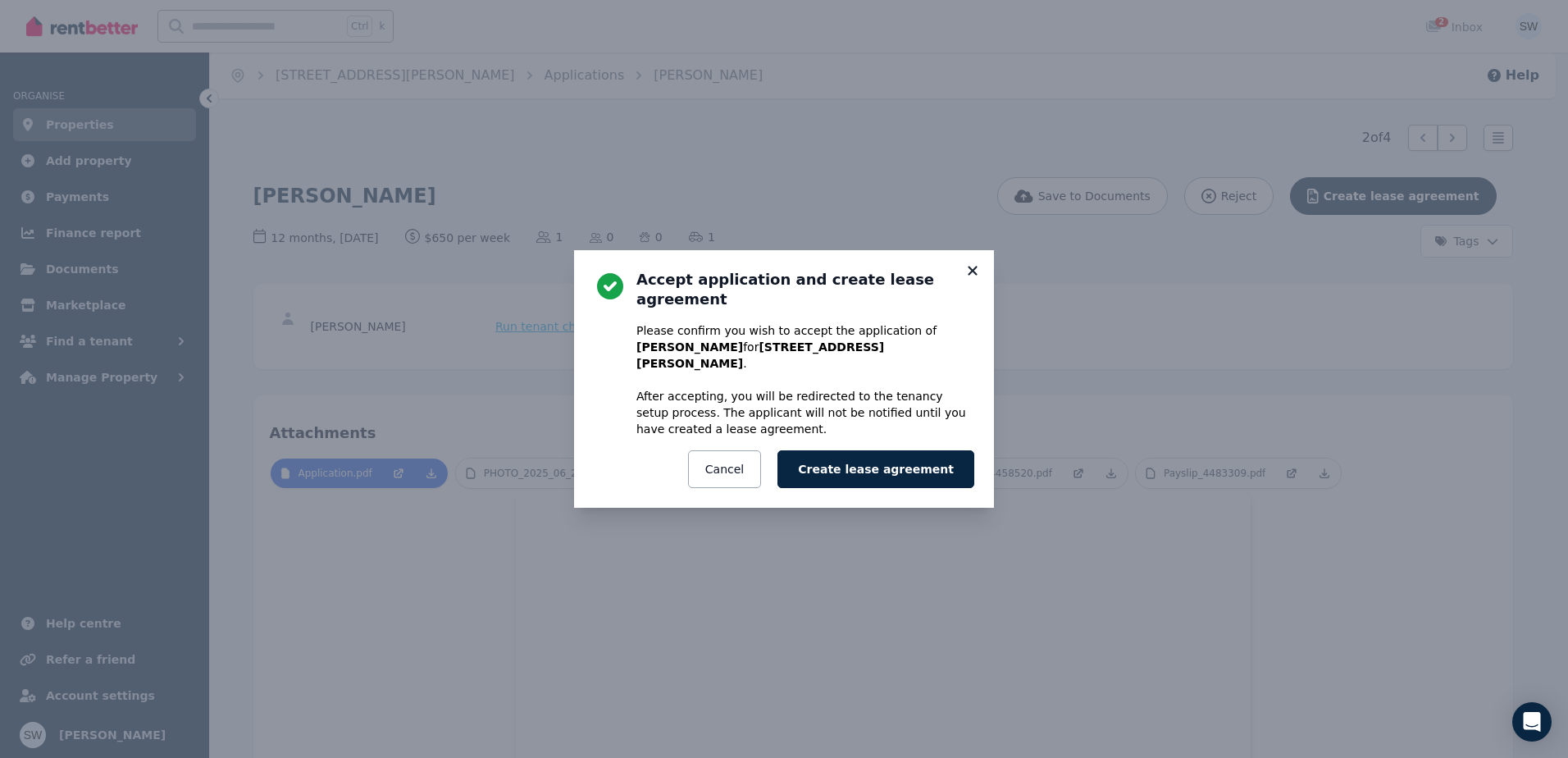
click at [970, 275] on icon at bounding box center [972, 270] width 9 height 9
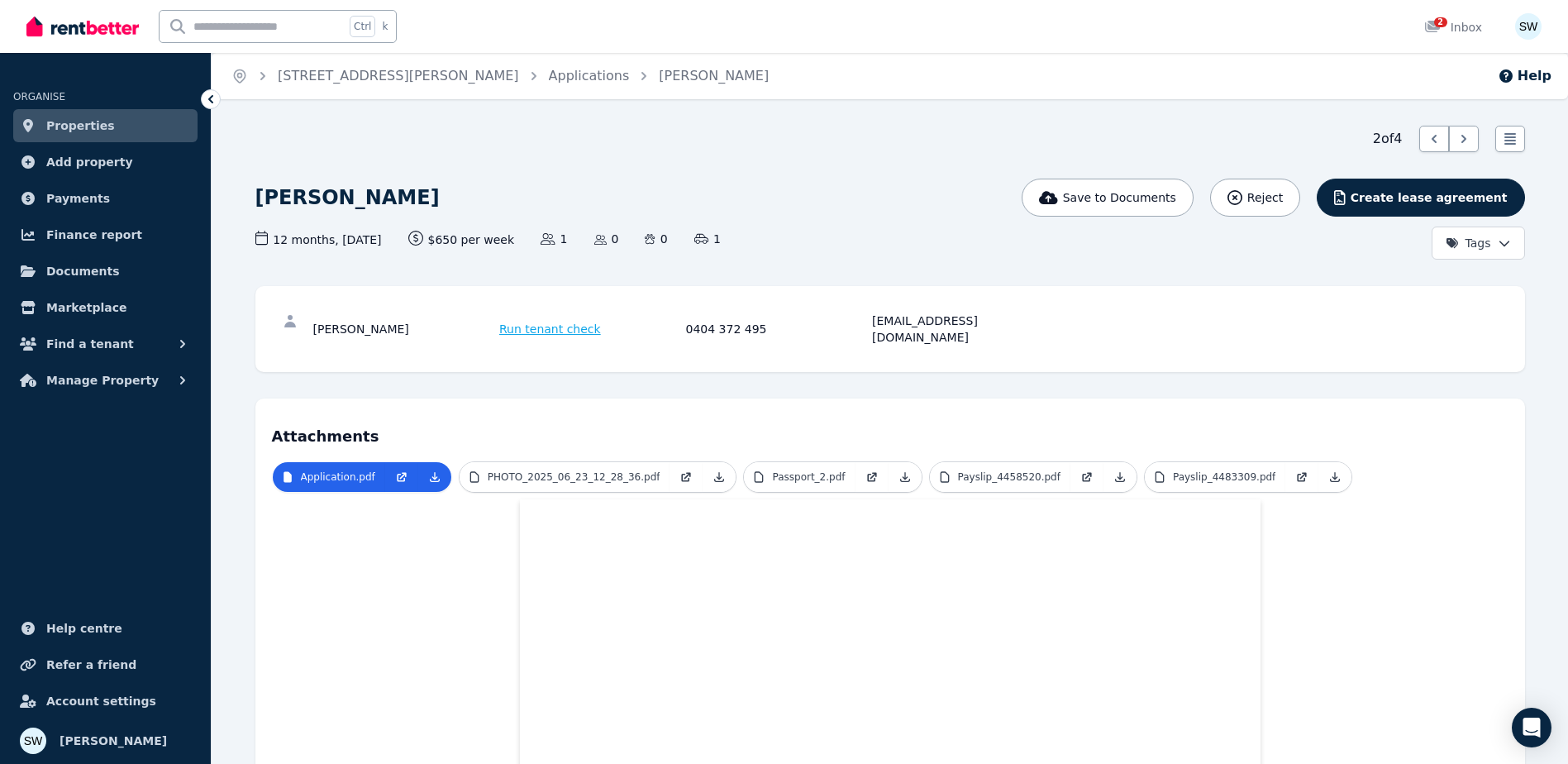
click at [1402, 200] on span "Create lease agreement" at bounding box center [1429, 198] width 157 height 16
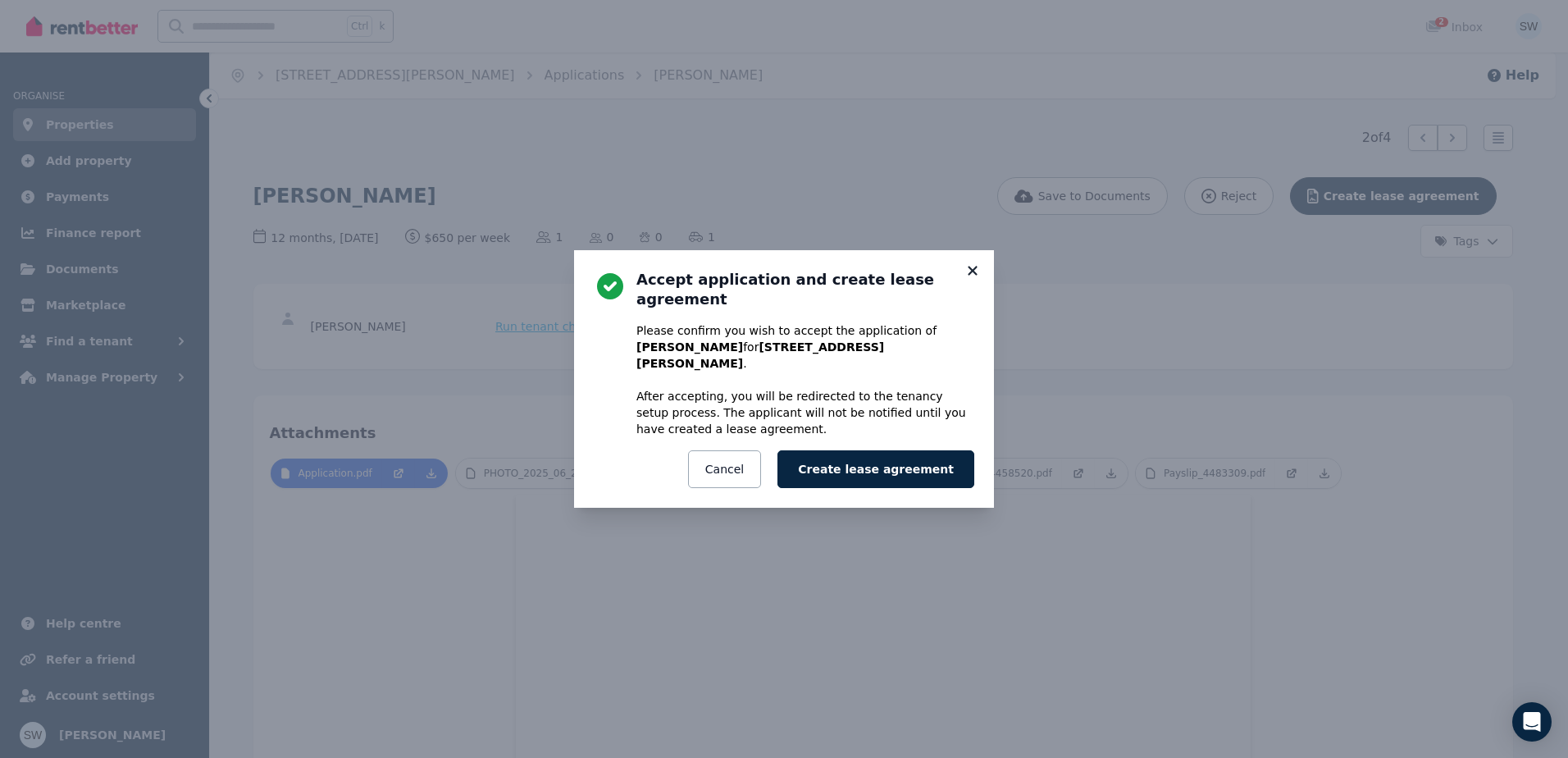
click at [970, 278] on icon at bounding box center [972, 271] width 16 height 14
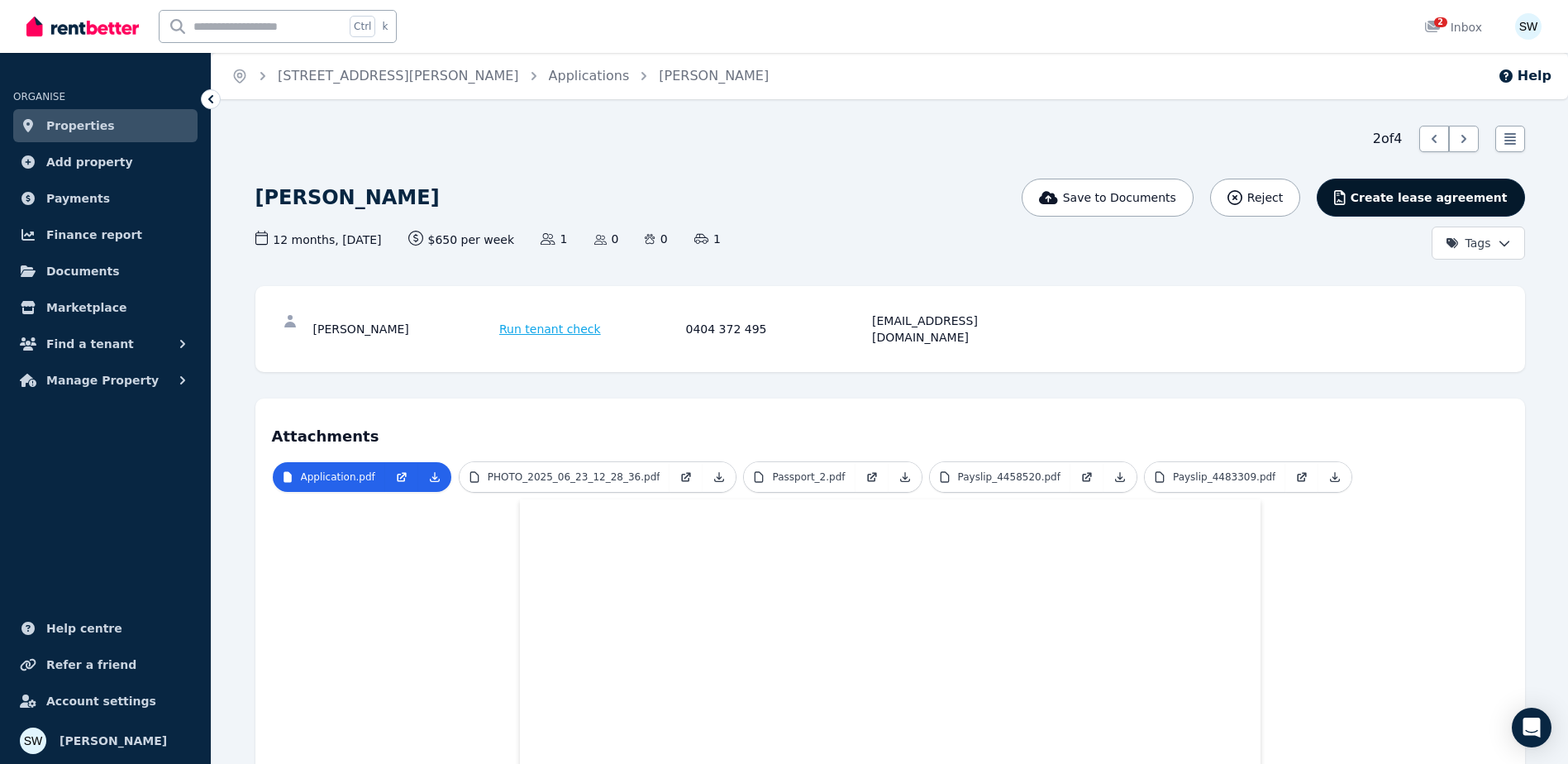
click at [1408, 205] on span "Create lease agreement" at bounding box center [1429, 198] width 157 height 16
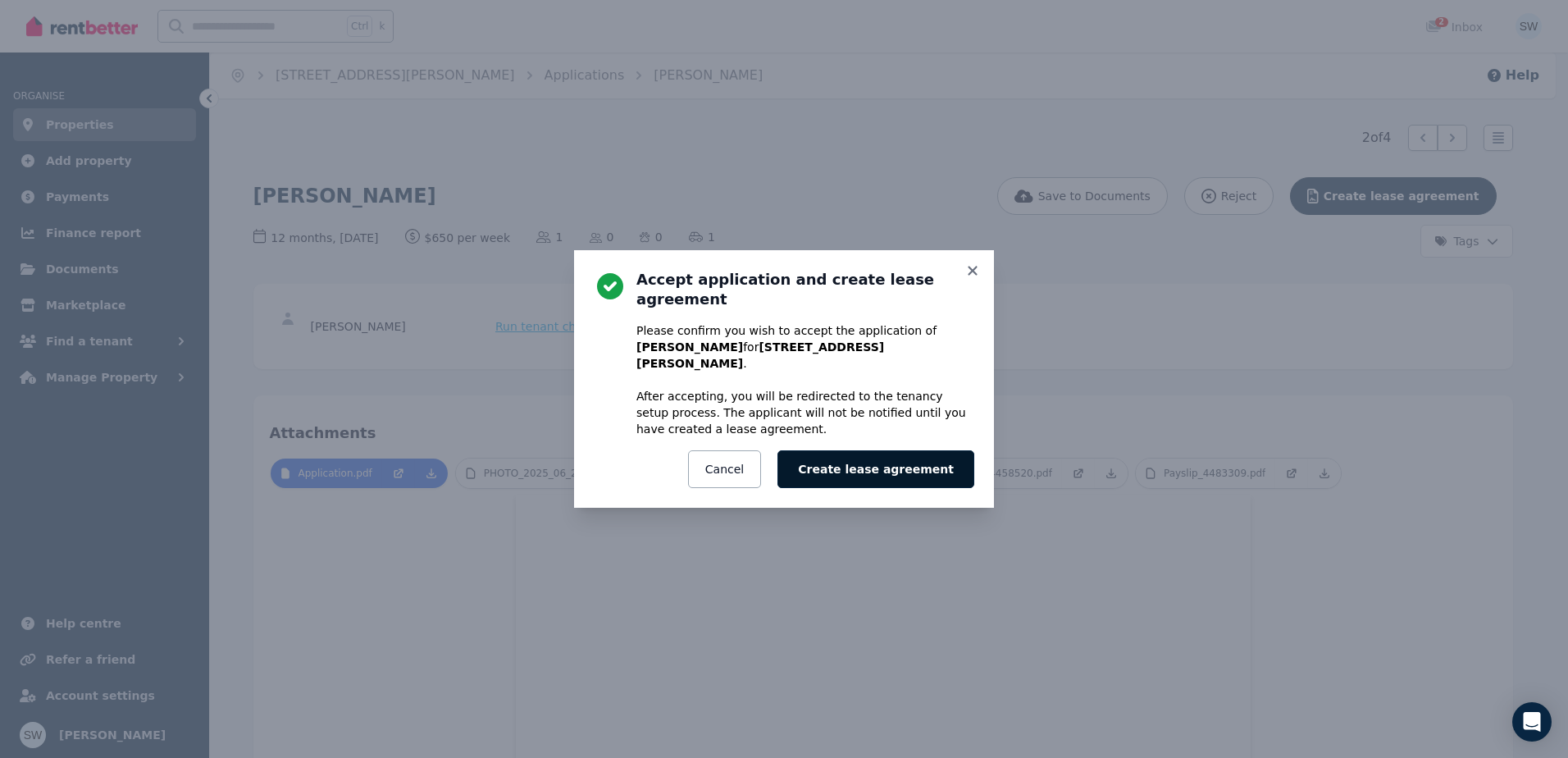
click at [899, 459] on button "Create lease agreement" at bounding box center [876, 468] width 197 height 37
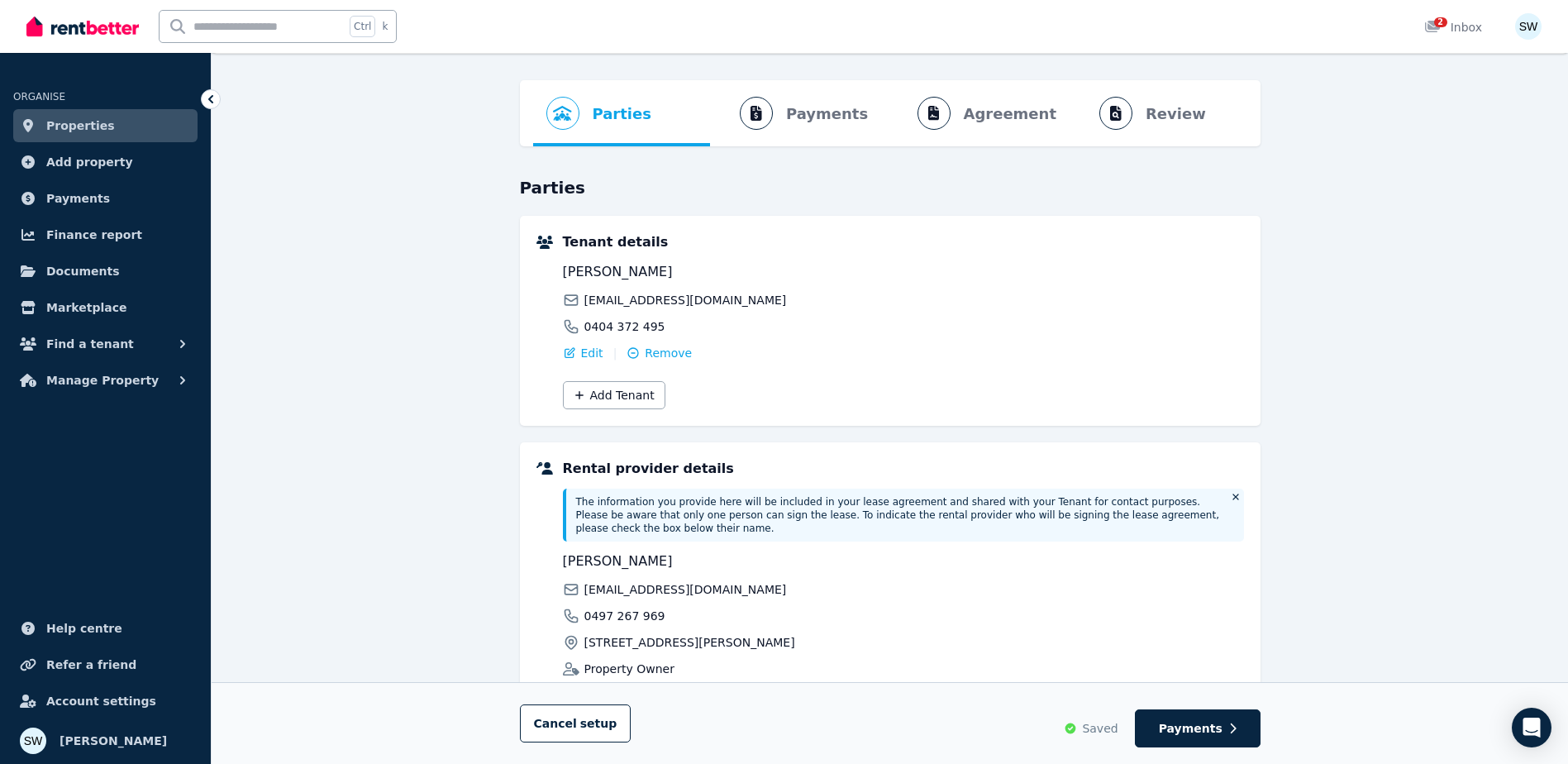
scroll to position [32, 0]
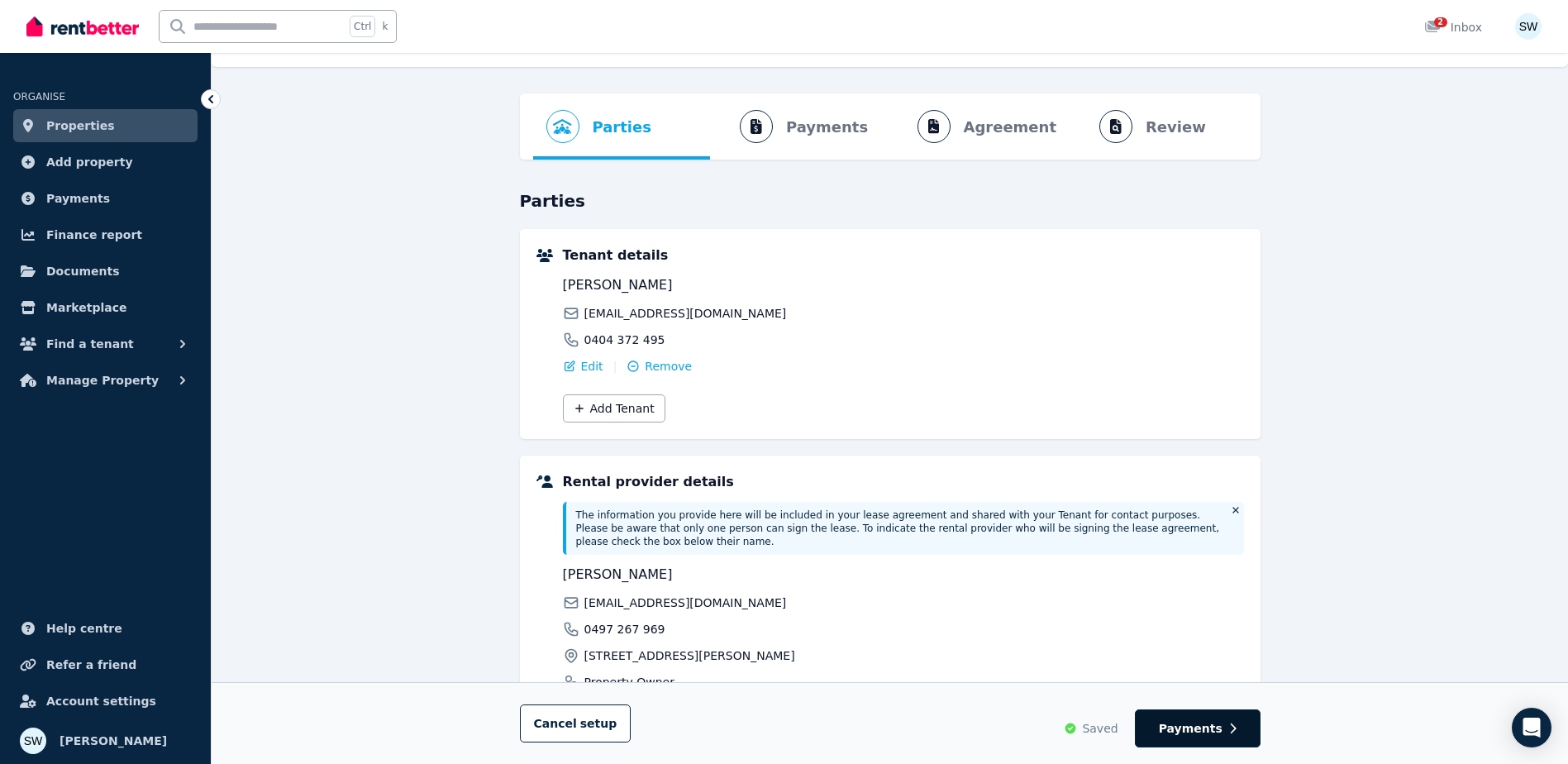
click at [1170, 726] on button "Payments" at bounding box center [1198, 727] width 125 height 38
select select "**********"
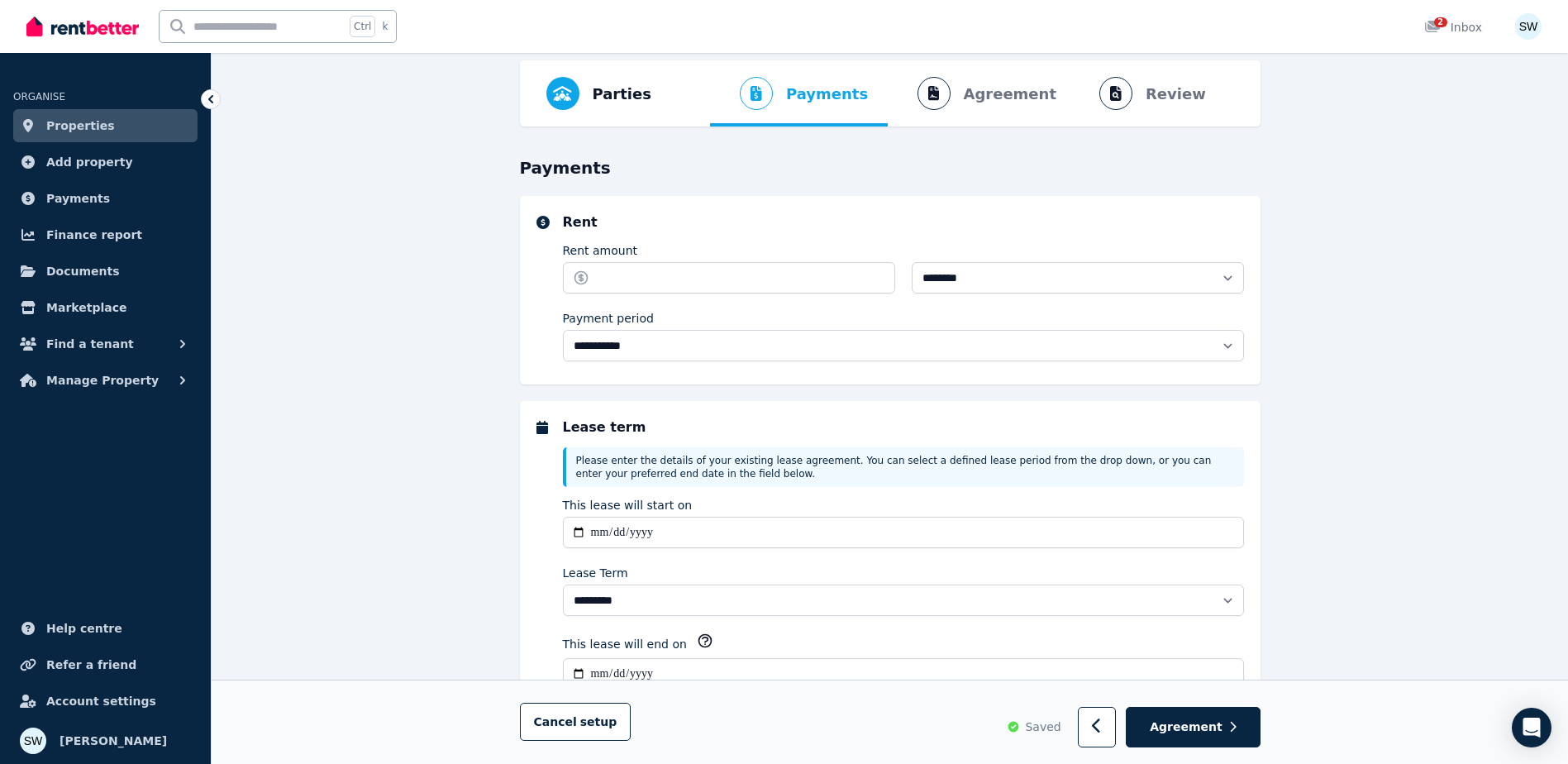
scroll to position [166, 0]
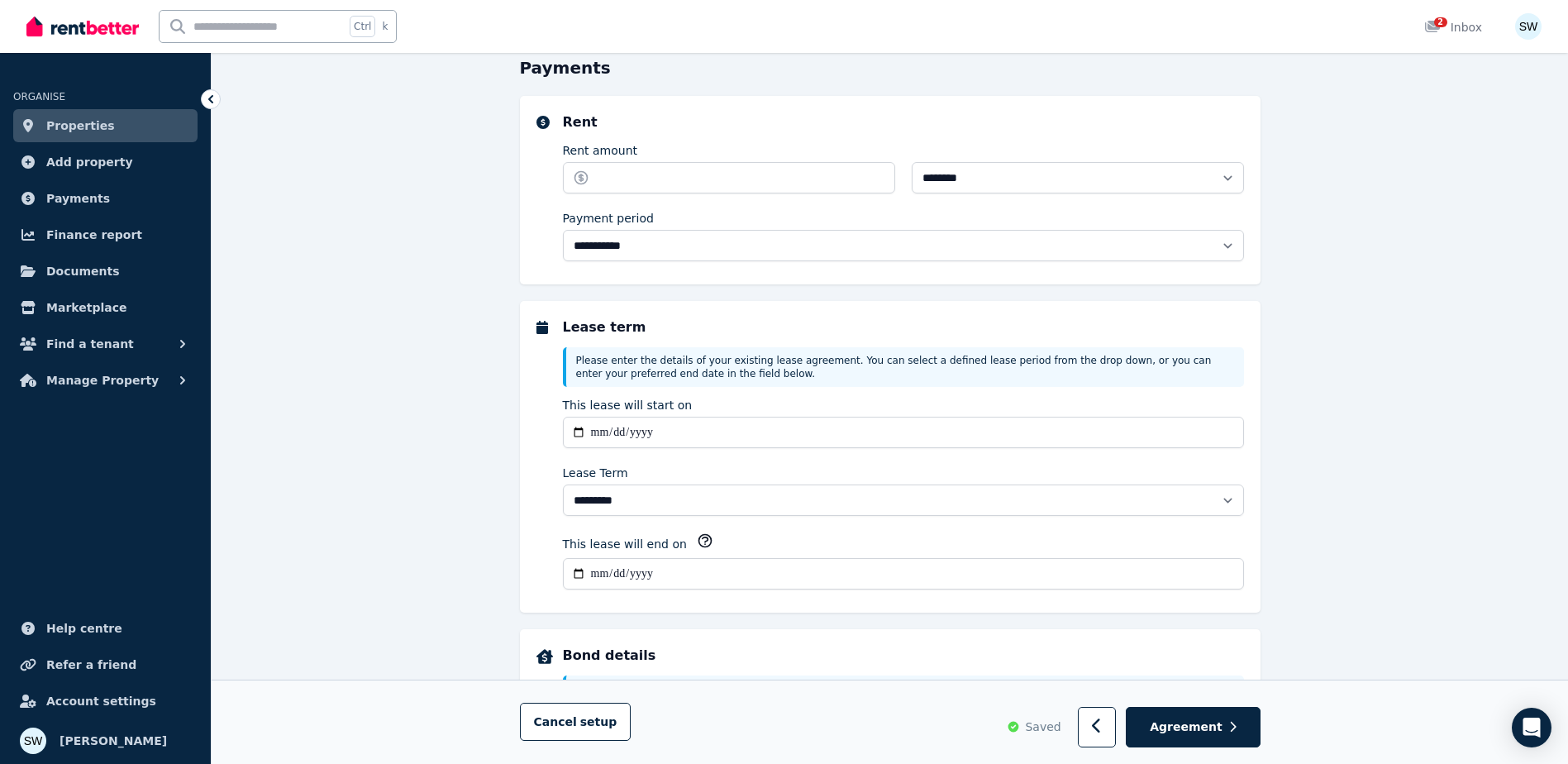
select select "**********"
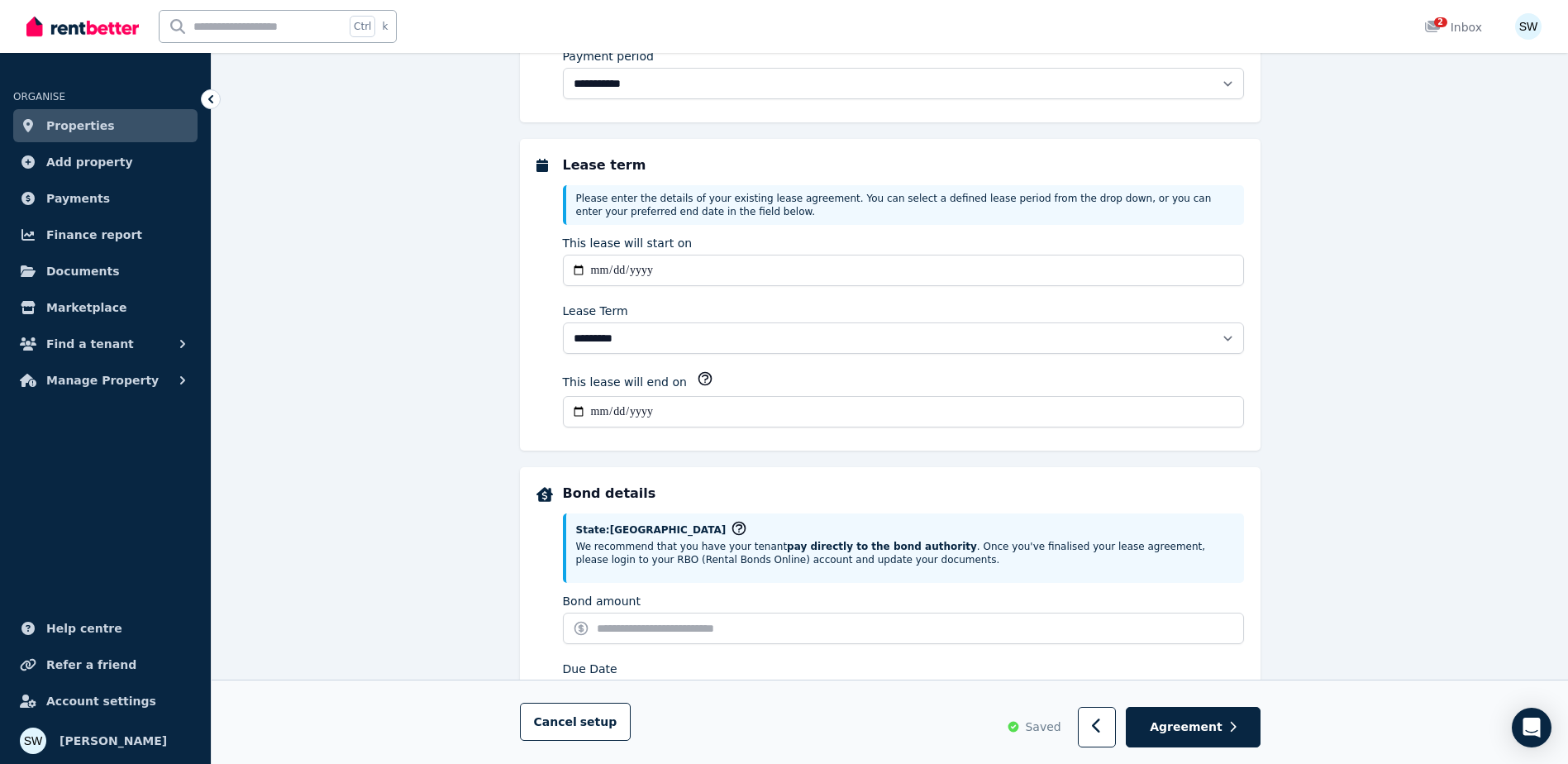
scroll to position [330, 0]
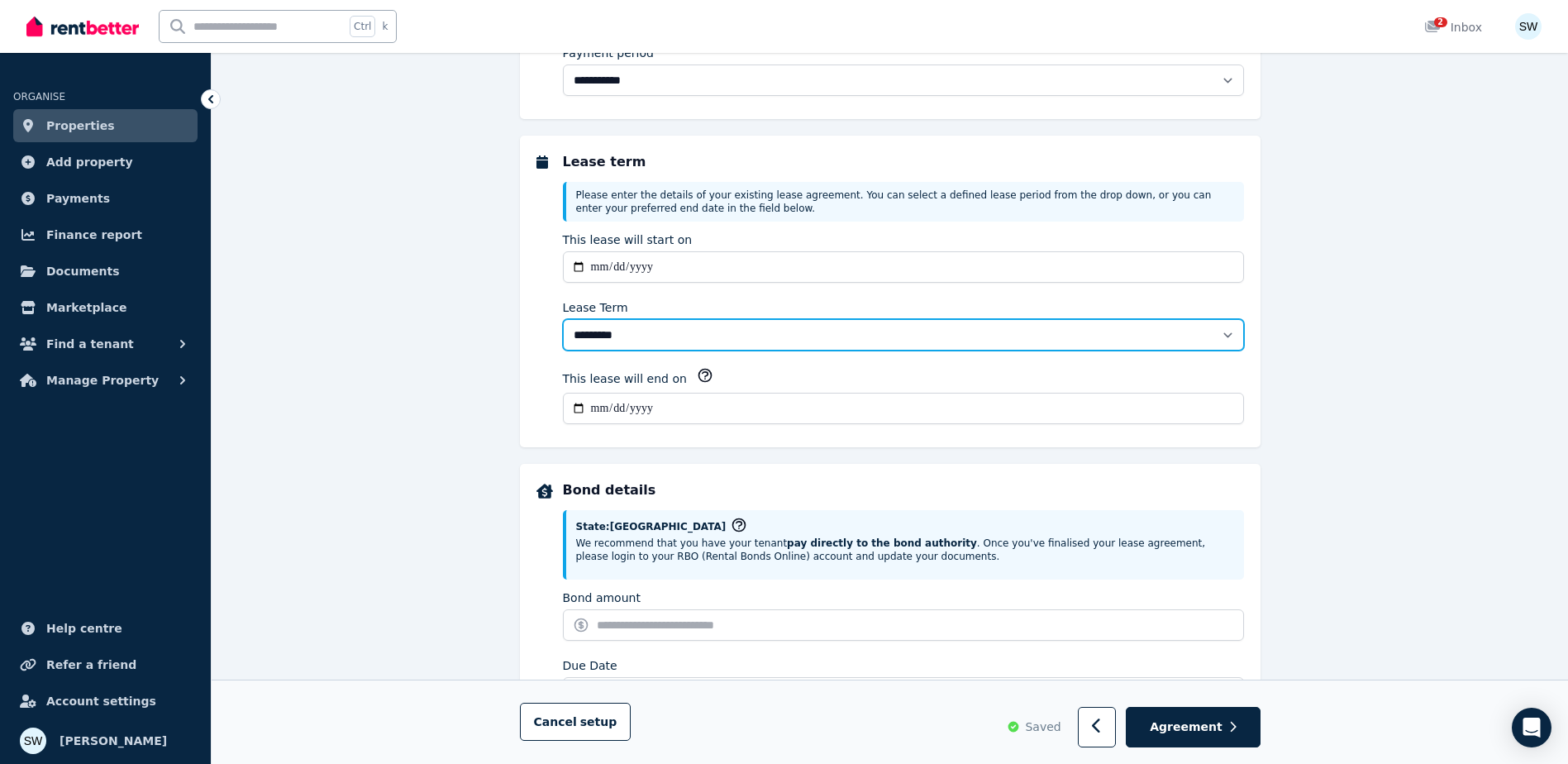
click at [670, 340] on select "******** ******** ********* ******* ******* ******* ******* ***** ********" at bounding box center [903, 334] width 681 height 32
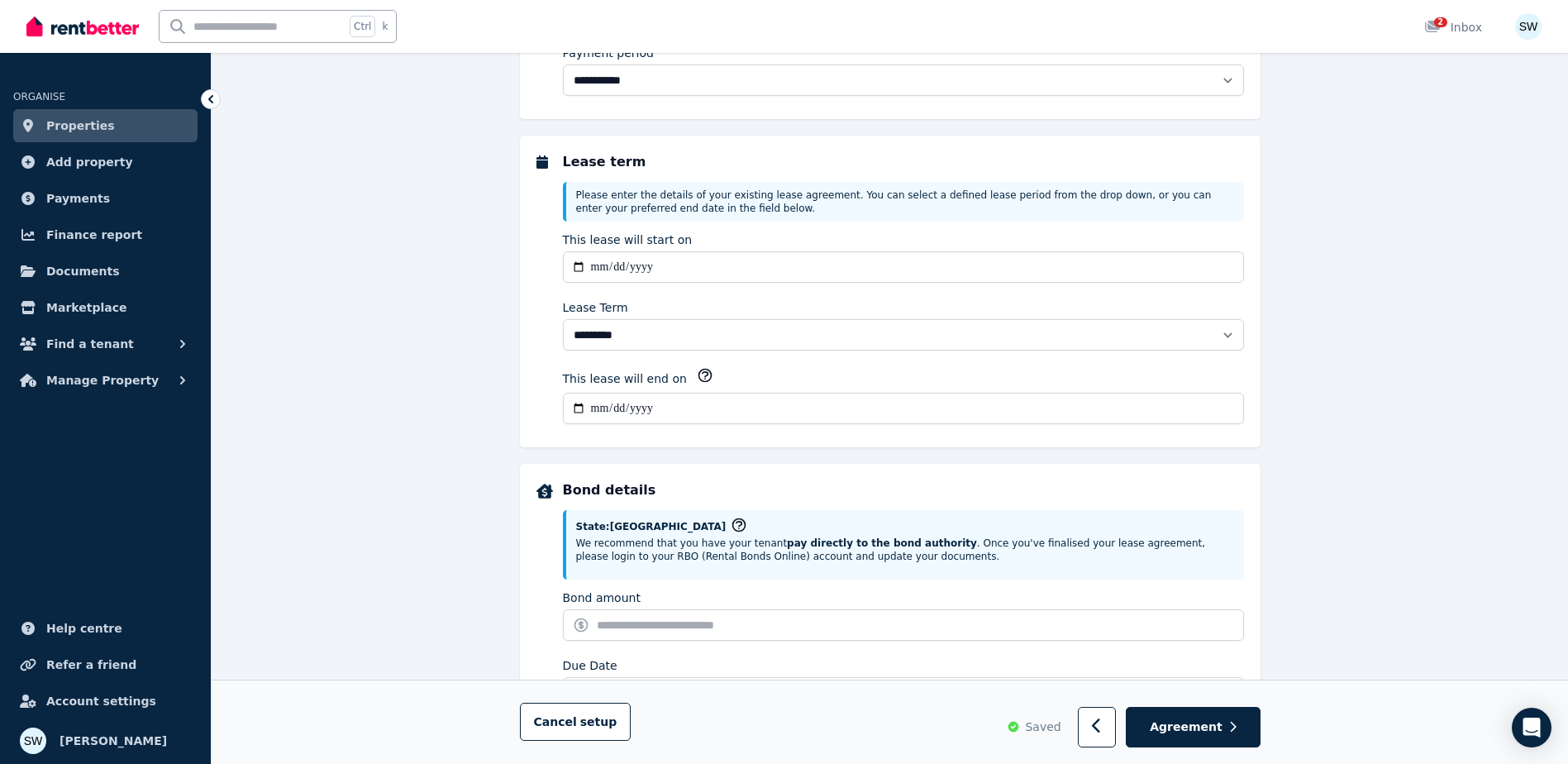
click at [457, 392] on div "**********" at bounding box center [890, 575] width 1357 height 1562
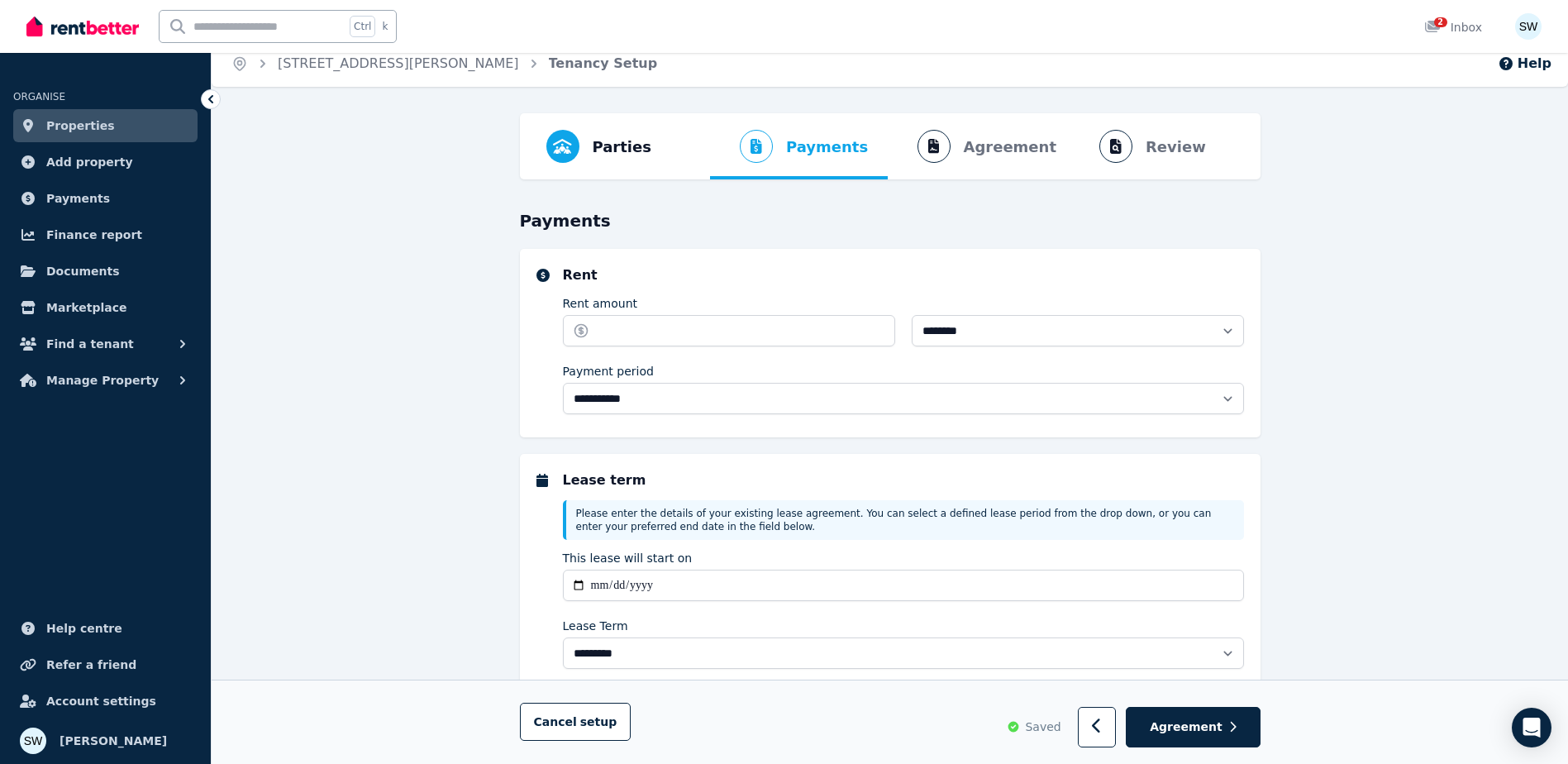
scroll to position [0, 0]
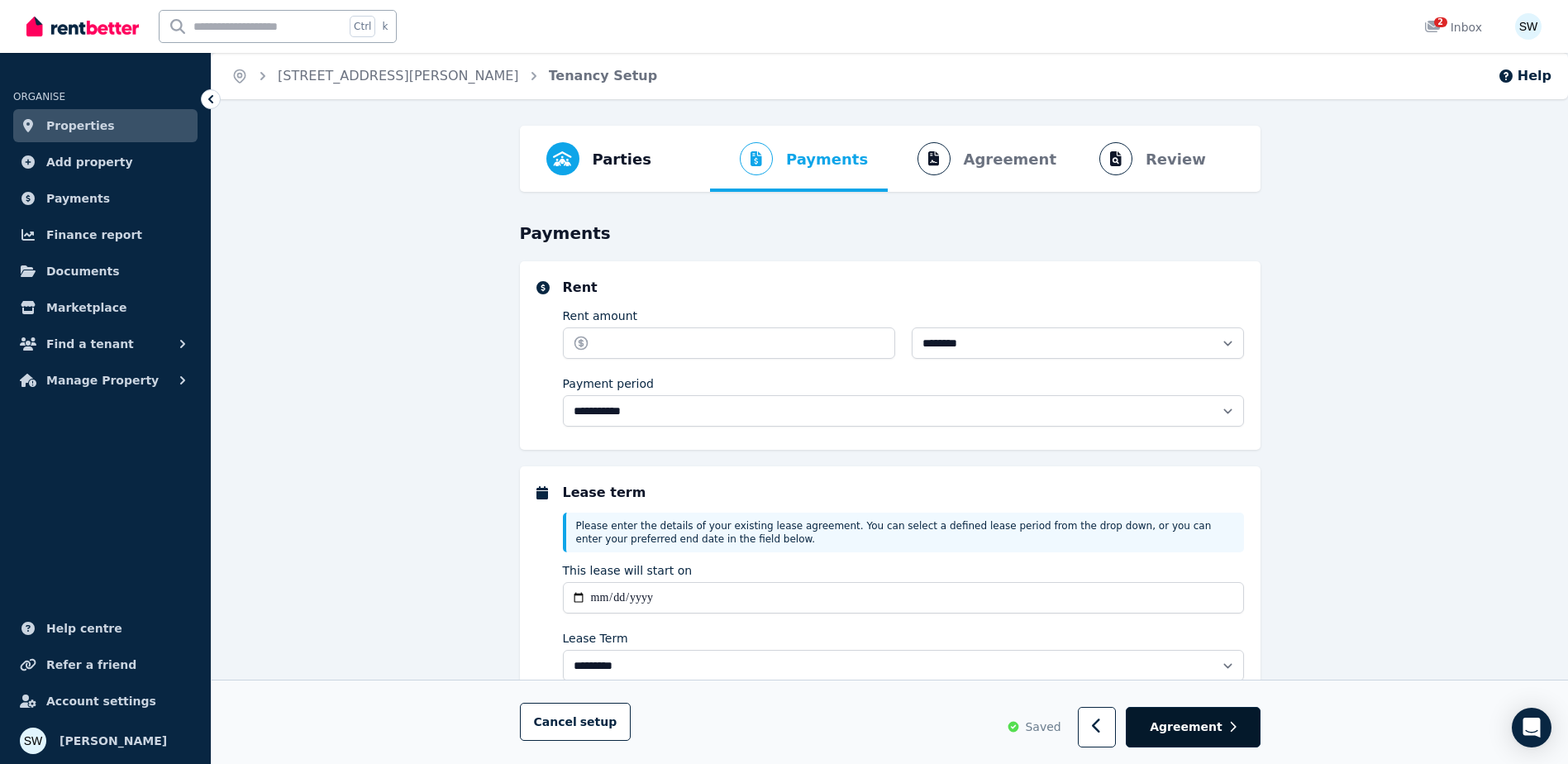
click at [1164, 720] on span "Agreement" at bounding box center [1187, 727] width 73 height 16
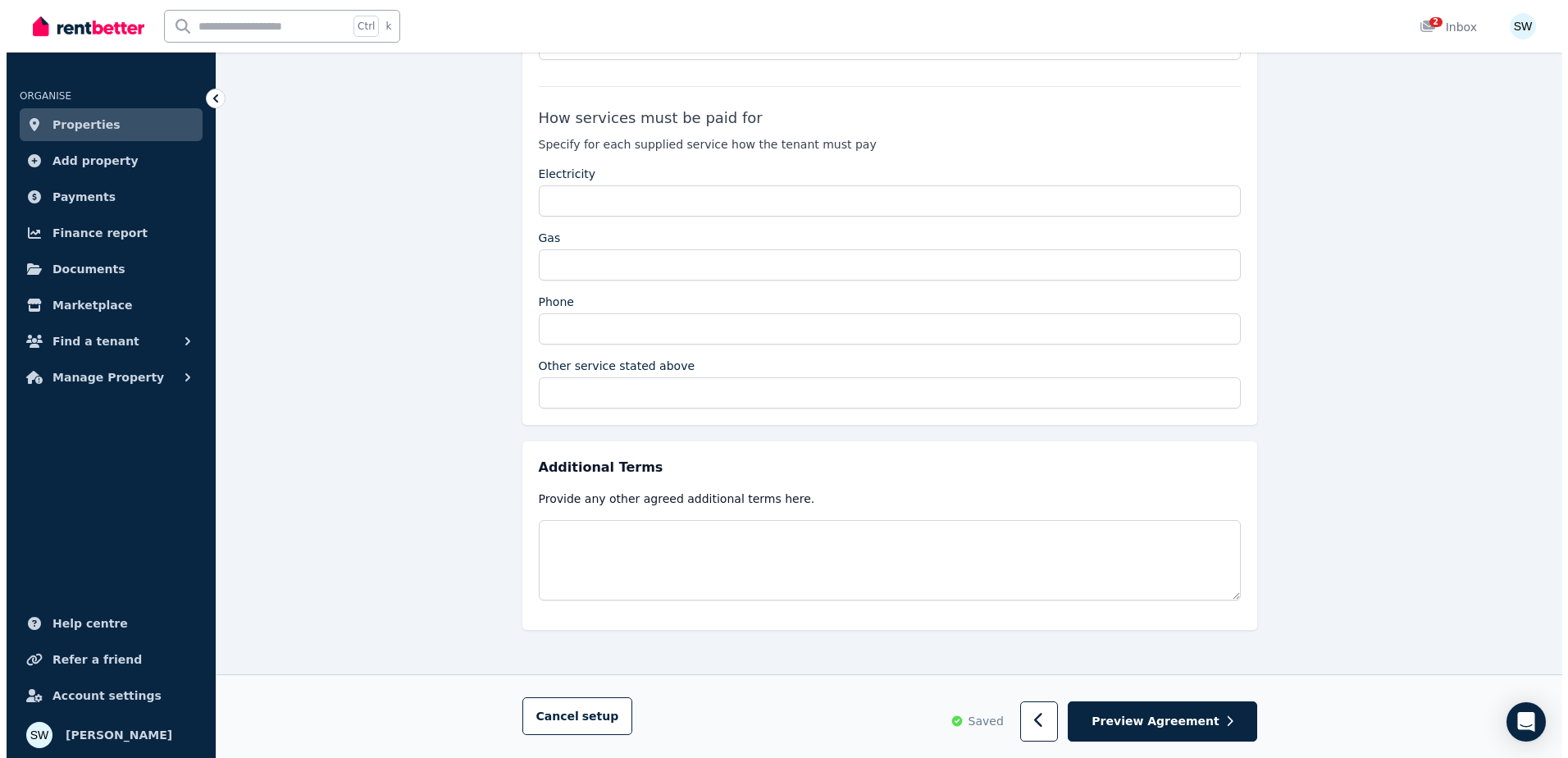
scroll to position [2883, 0]
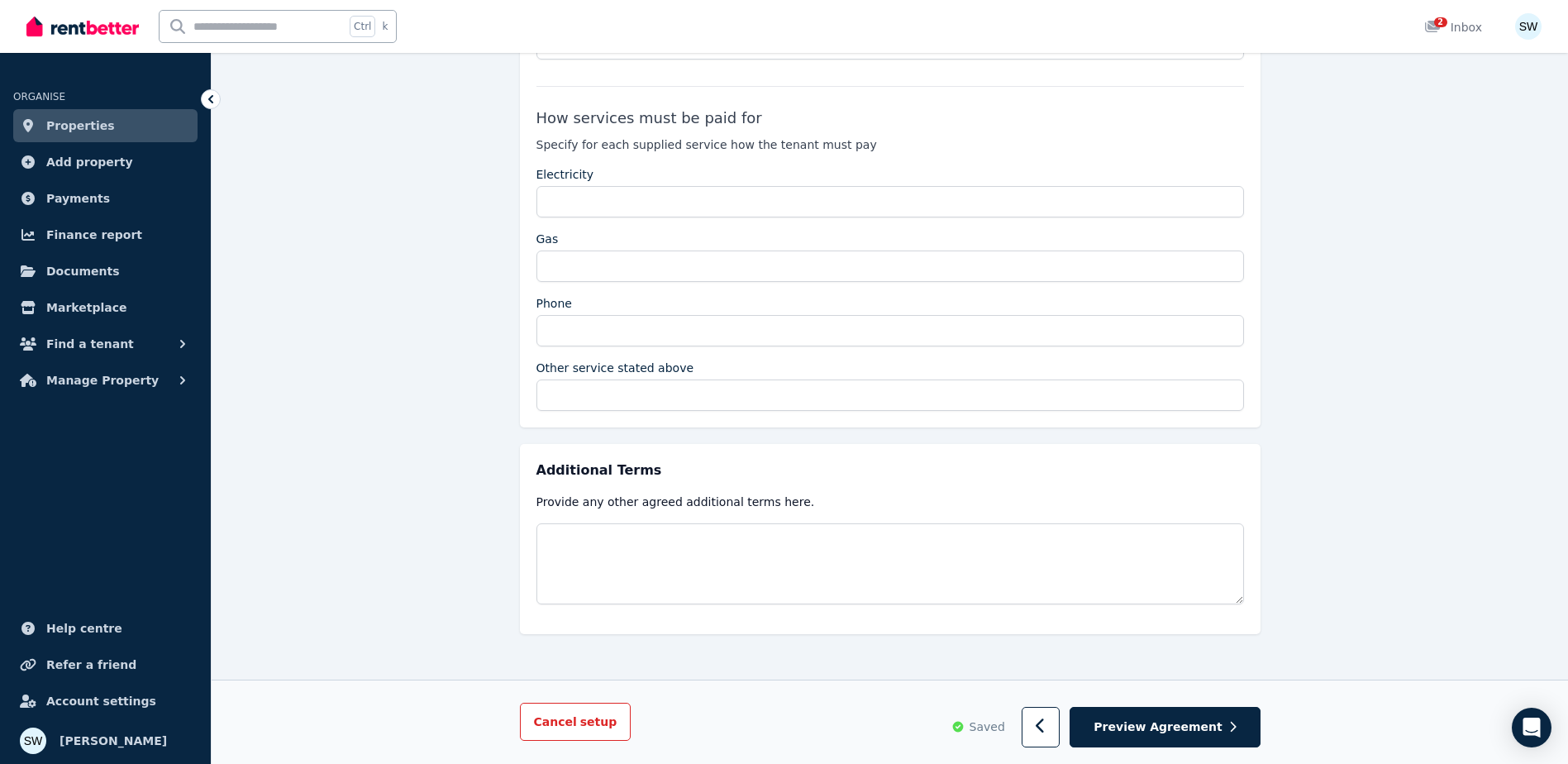
click at [604, 732] on button "Cancel setup" at bounding box center [576, 722] width 112 height 38
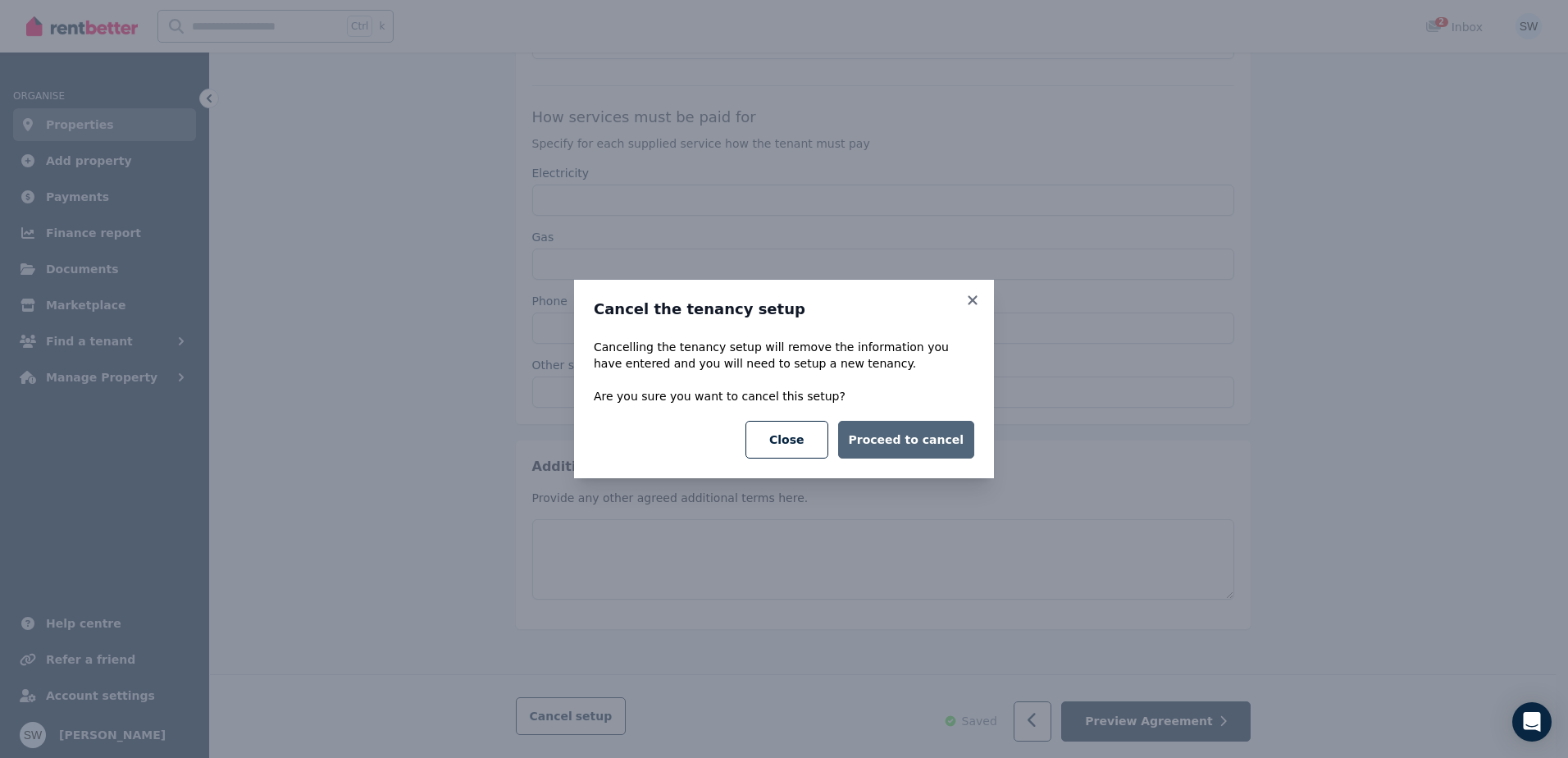
click at [904, 440] on button "Proceed to cancel" at bounding box center [906, 439] width 136 height 37
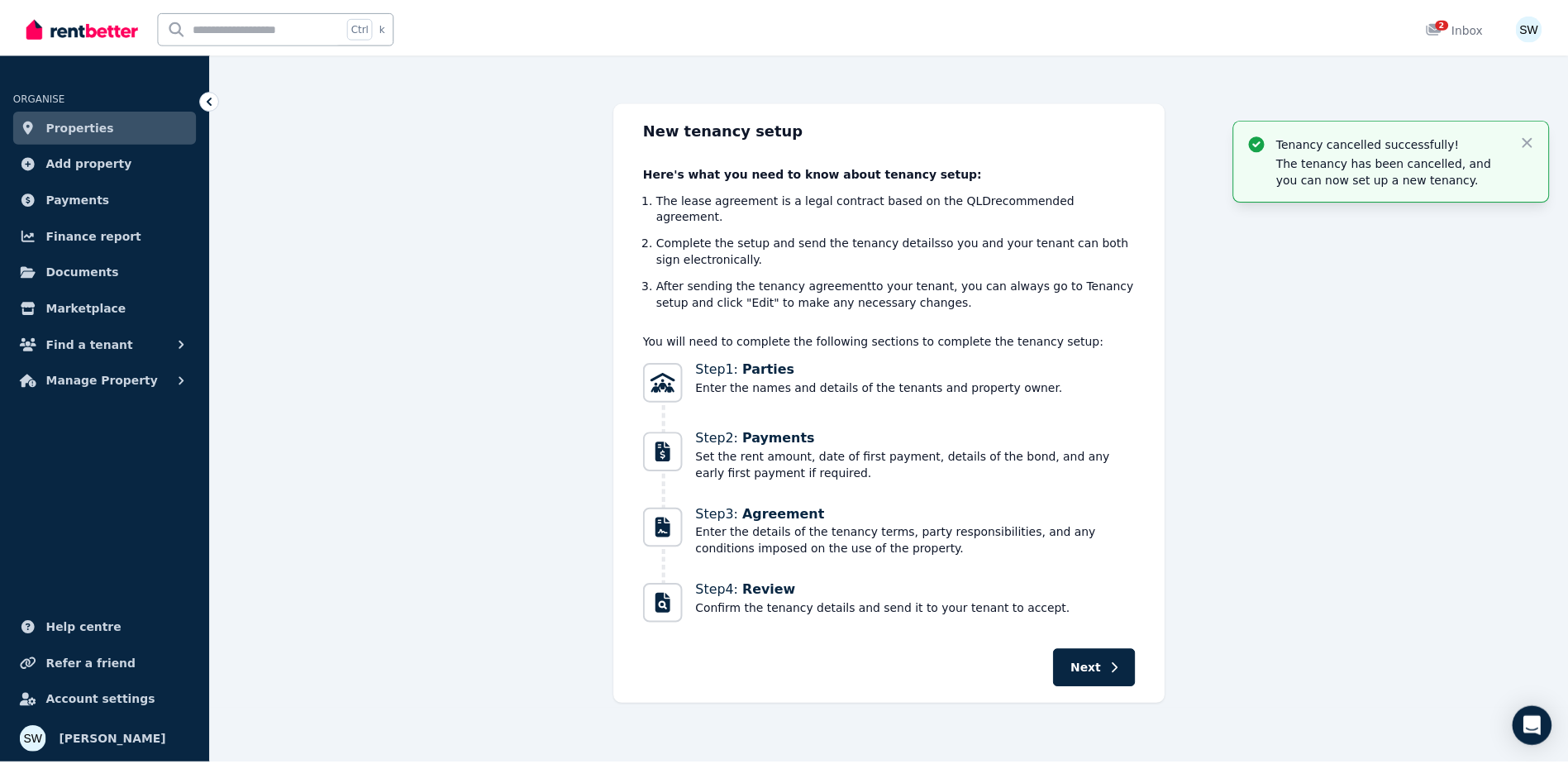
scroll to position [0, 0]
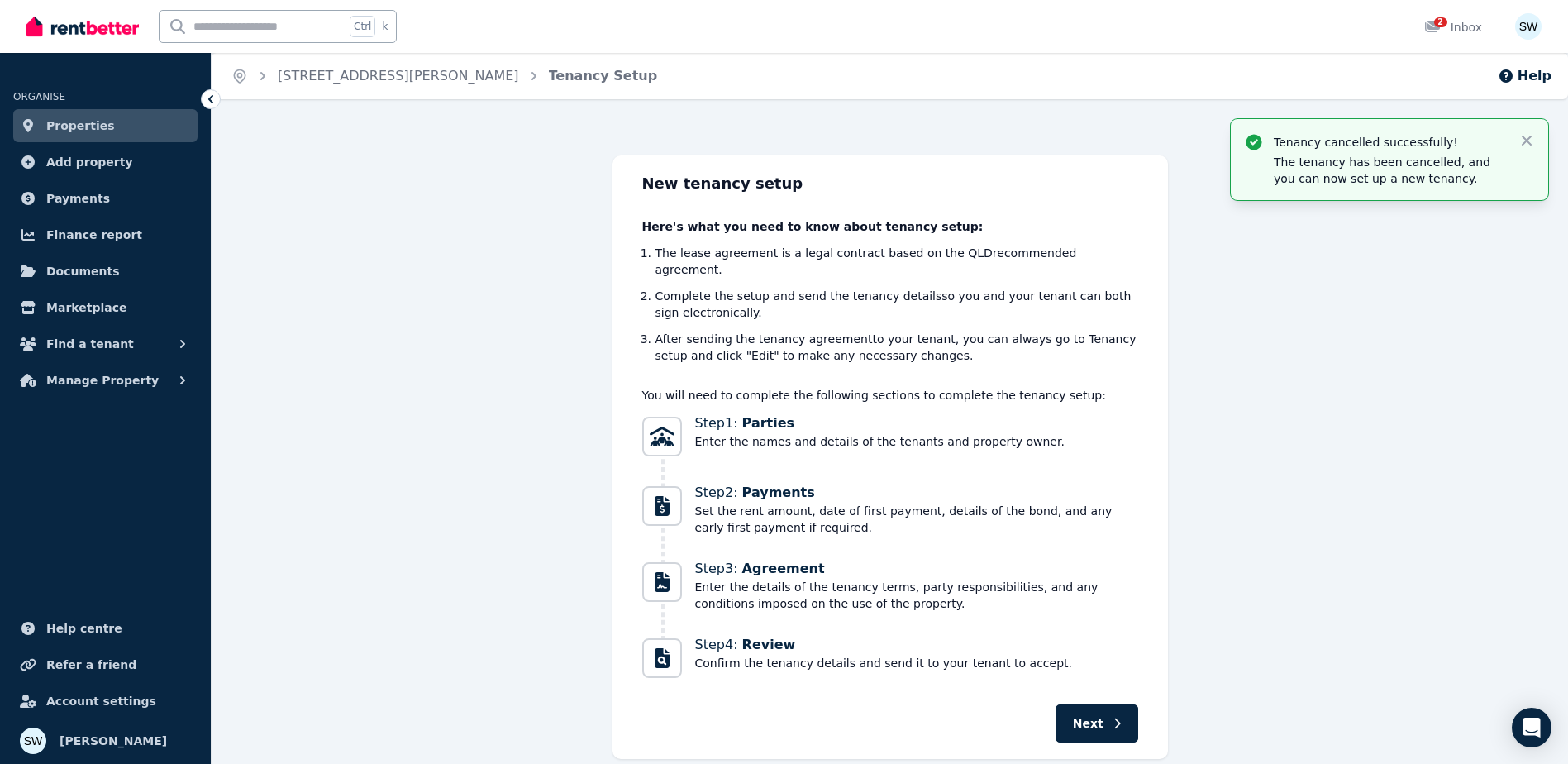
click at [108, 131] on link "Properties" at bounding box center [105, 125] width 184 height 33
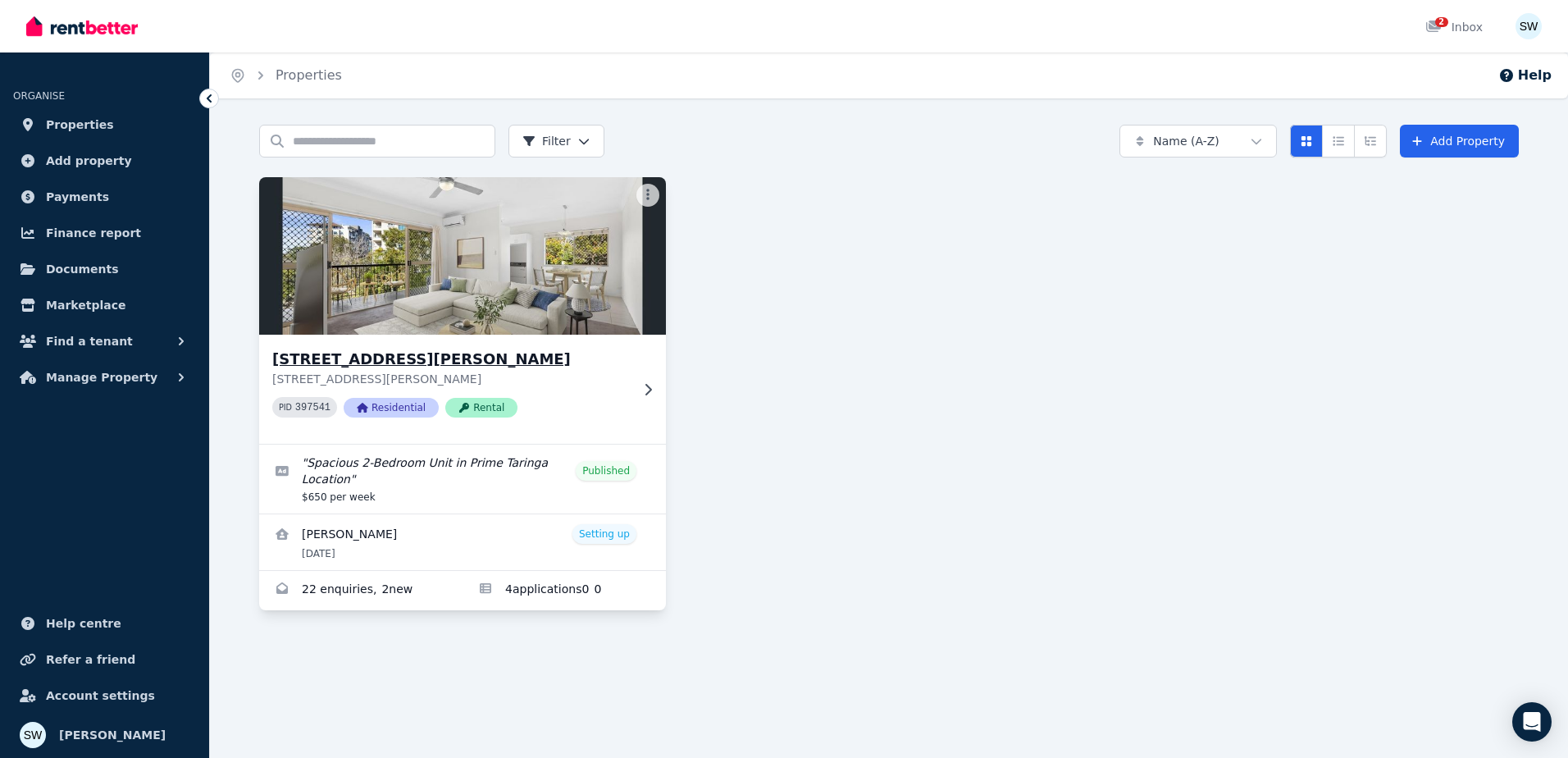
click at [362, 212] on img at bounding box center [462, 255] width 427 height 165
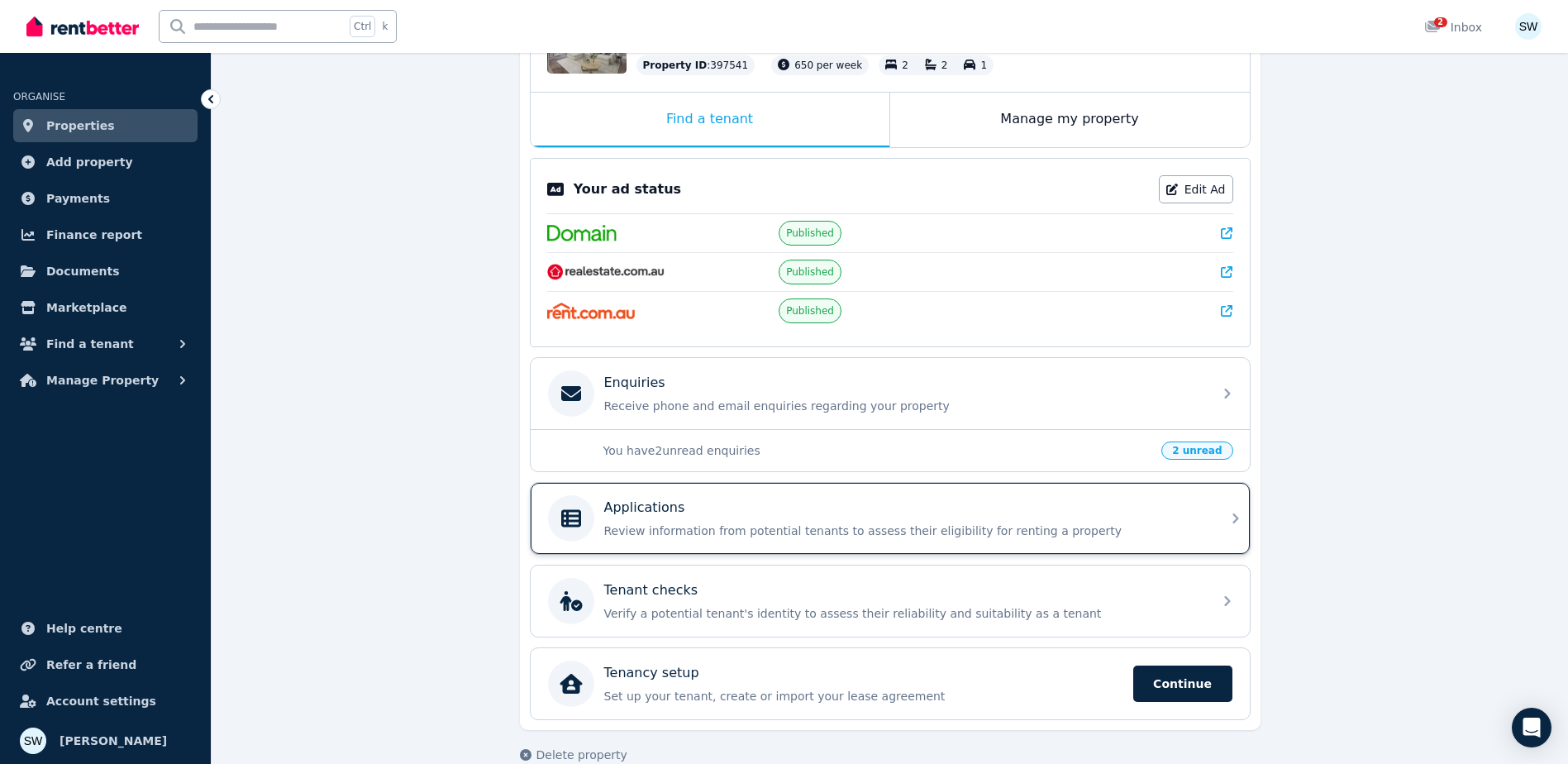
scroll to position [260, 0]
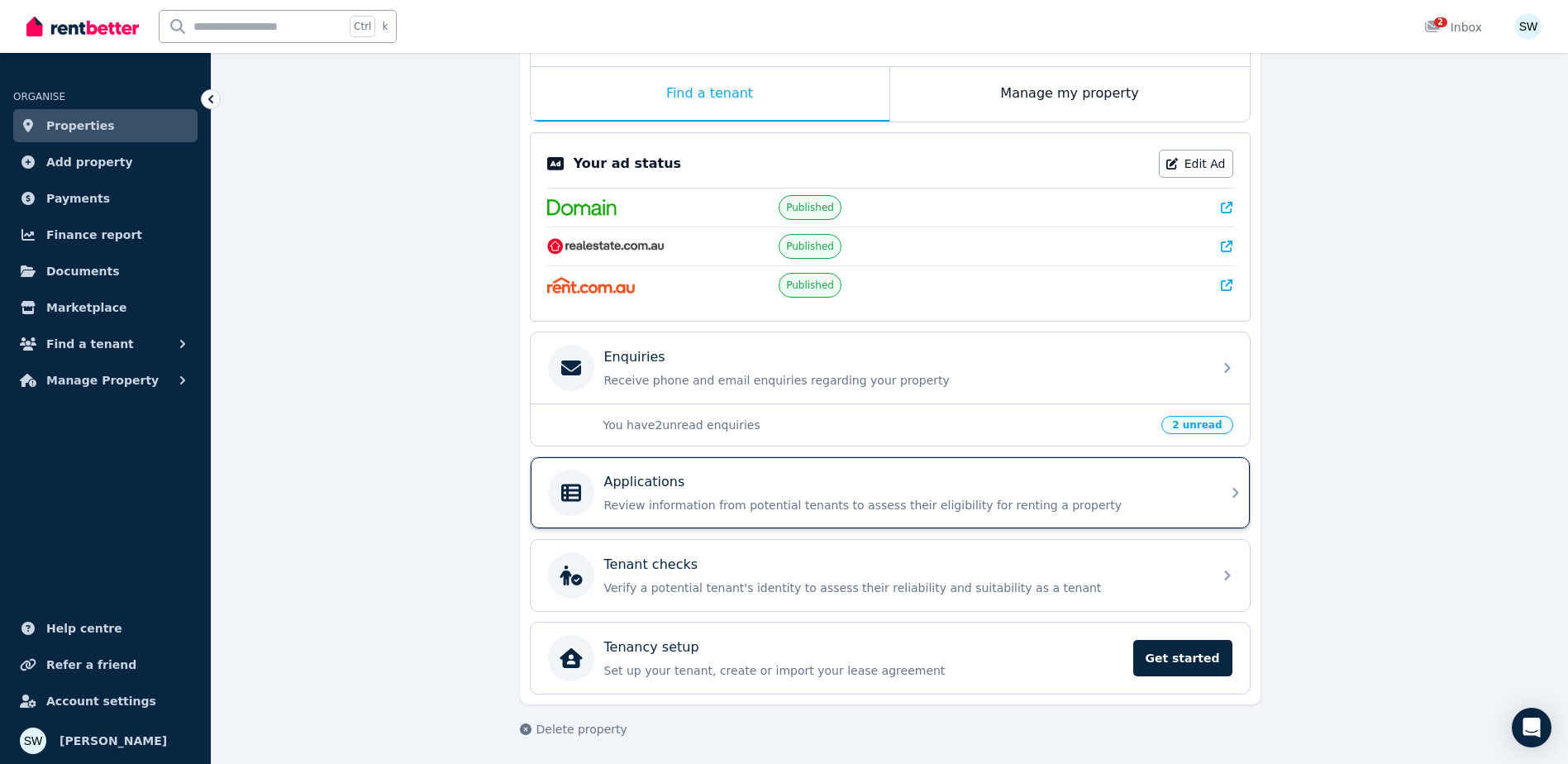
click at [707, 497] on p "Review information from potential tenants to assess their eligibility for renti…" at bounding box center [902, 505] width 598 height 16
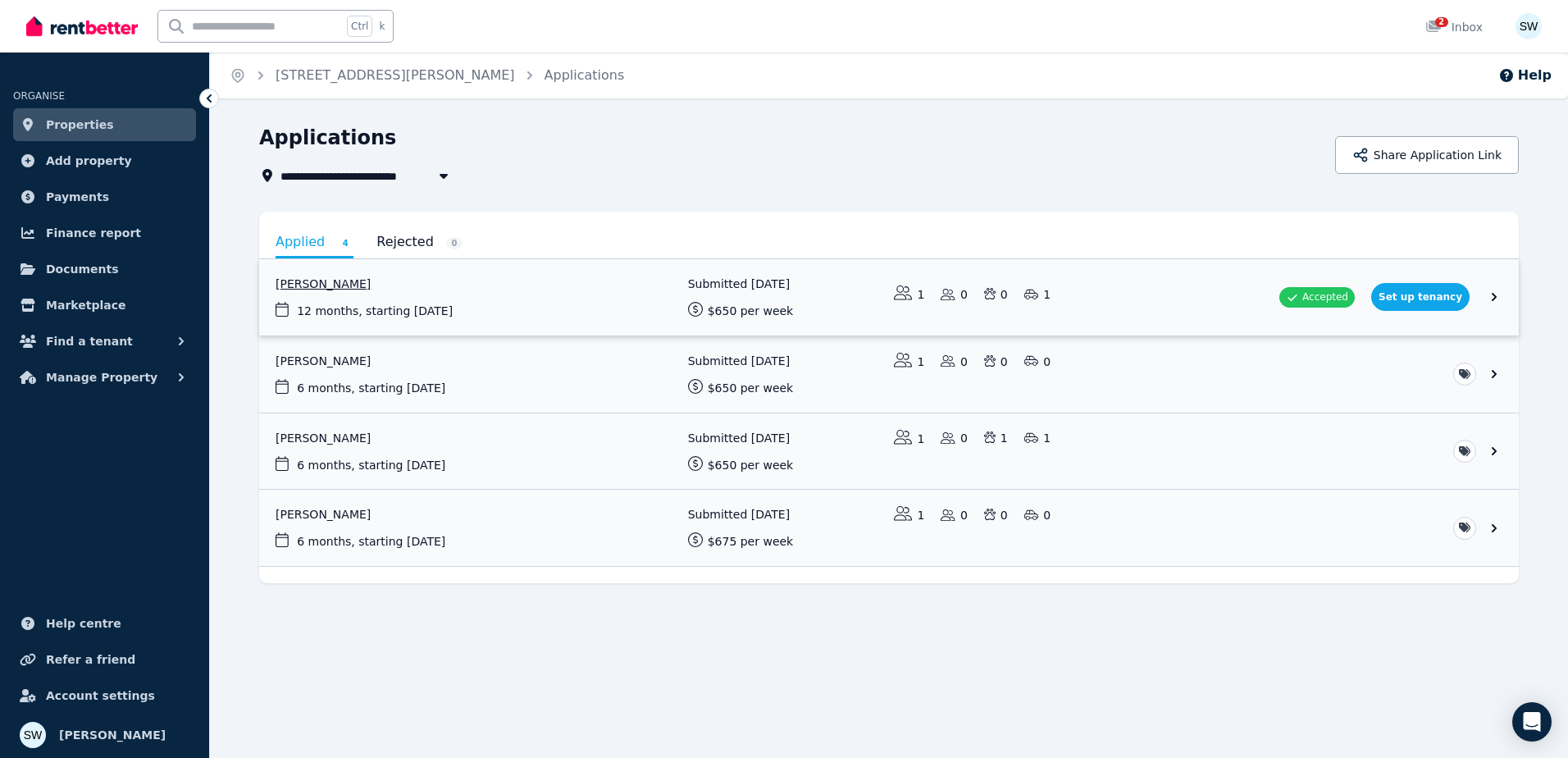
click at [1493, 297] on link "View application: Megha Verma" at bounding box center [889, 297] width 1259 height 76
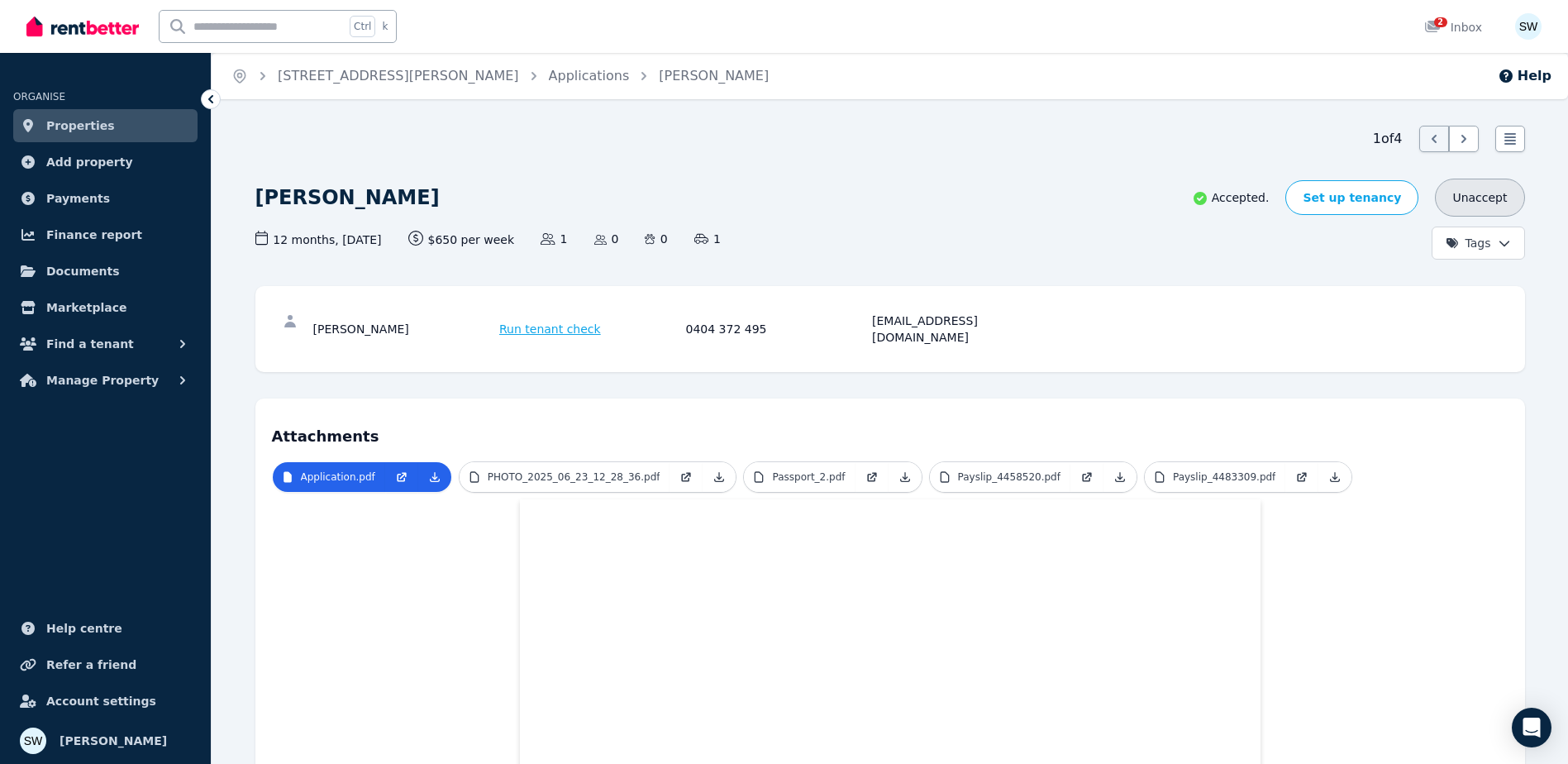
click at [1478, 198] on button "Unaccept" at bounding box center [1479, 197] width 90 height 38
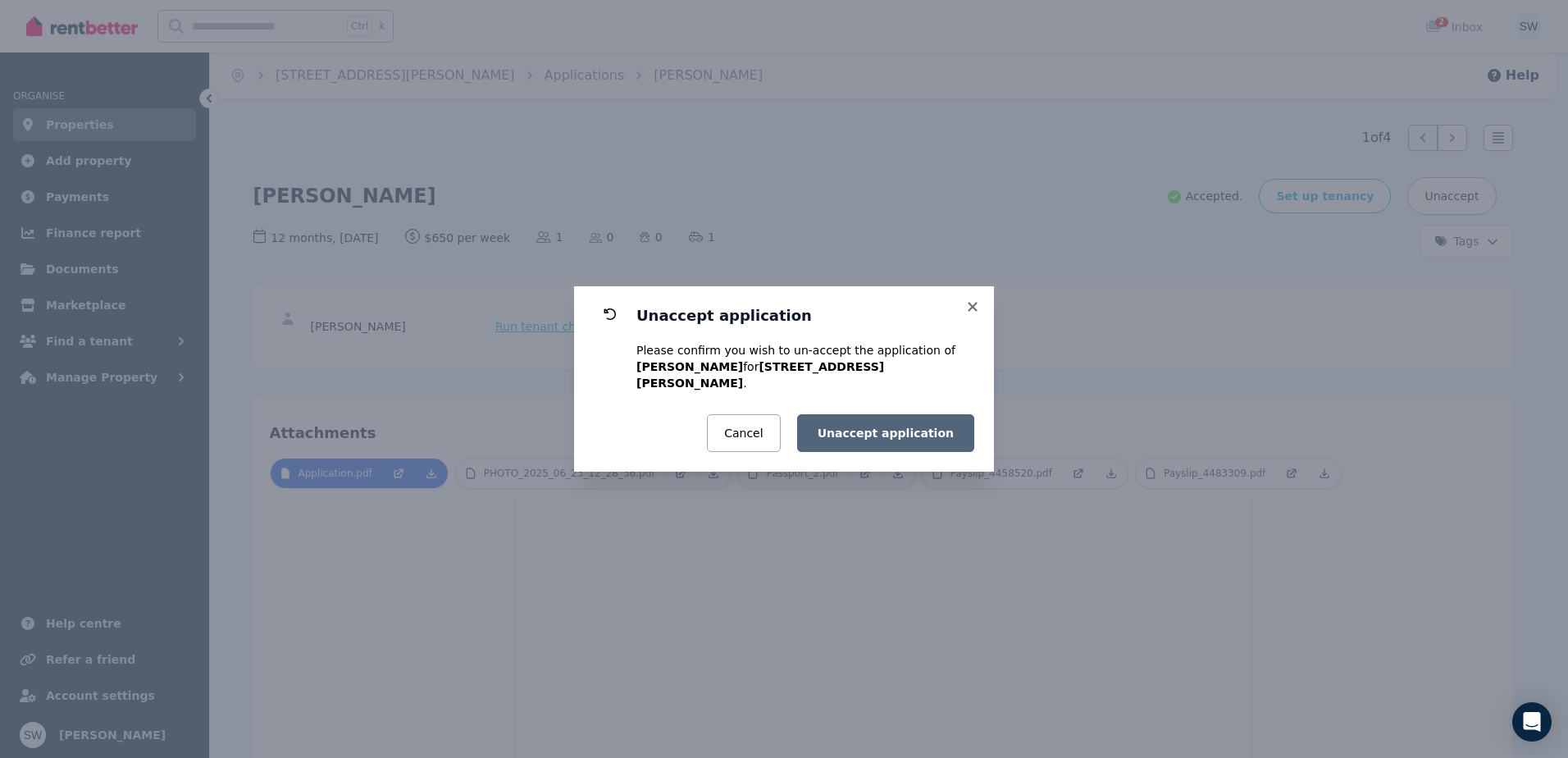
click at [915, 429] on button "Unaccept application" at bounding box center [885, 432] width 177 height 37
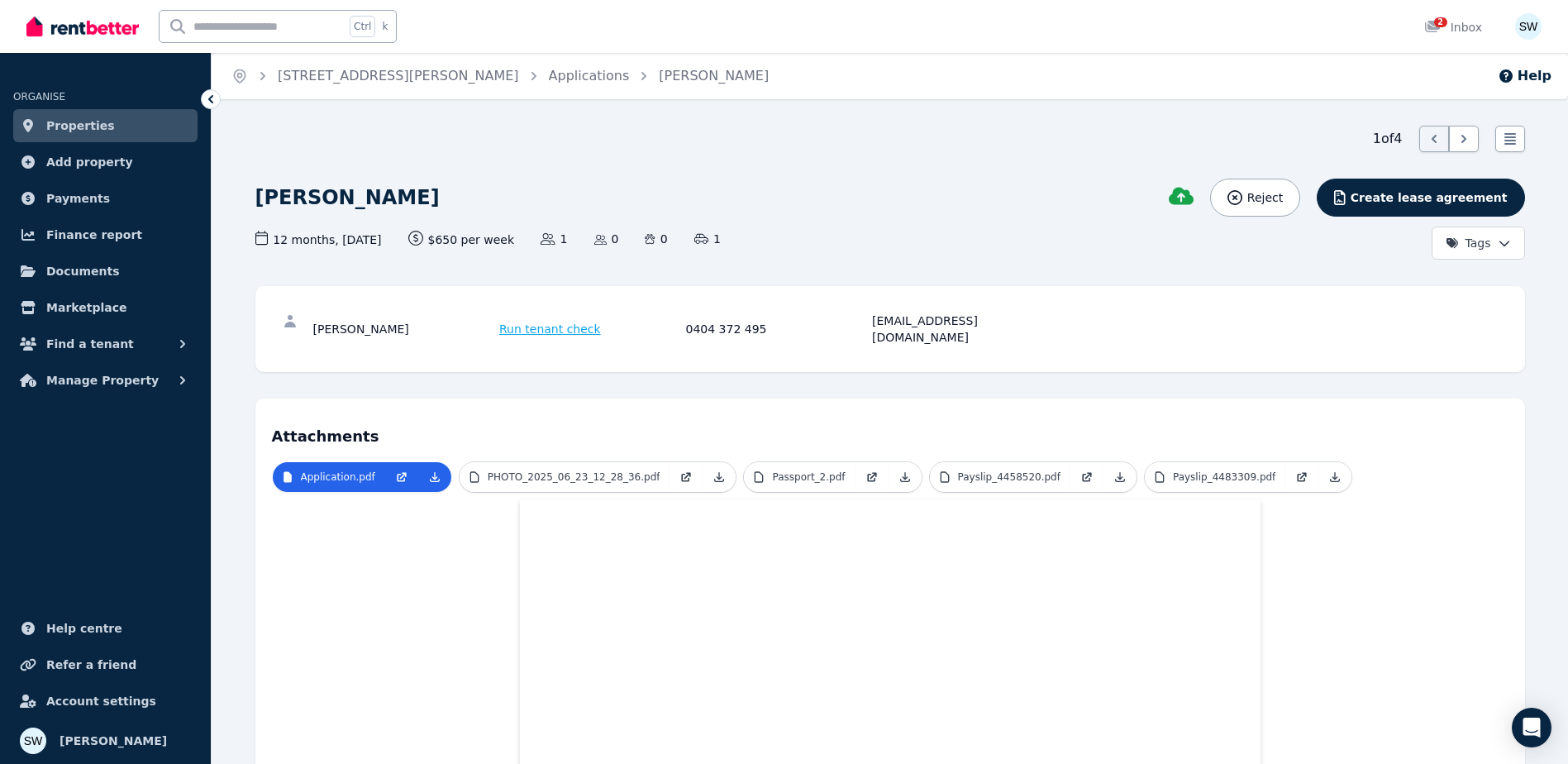
click at [143, 124] on link "Properties" at bounding box center [105, 125] width 184 height 33
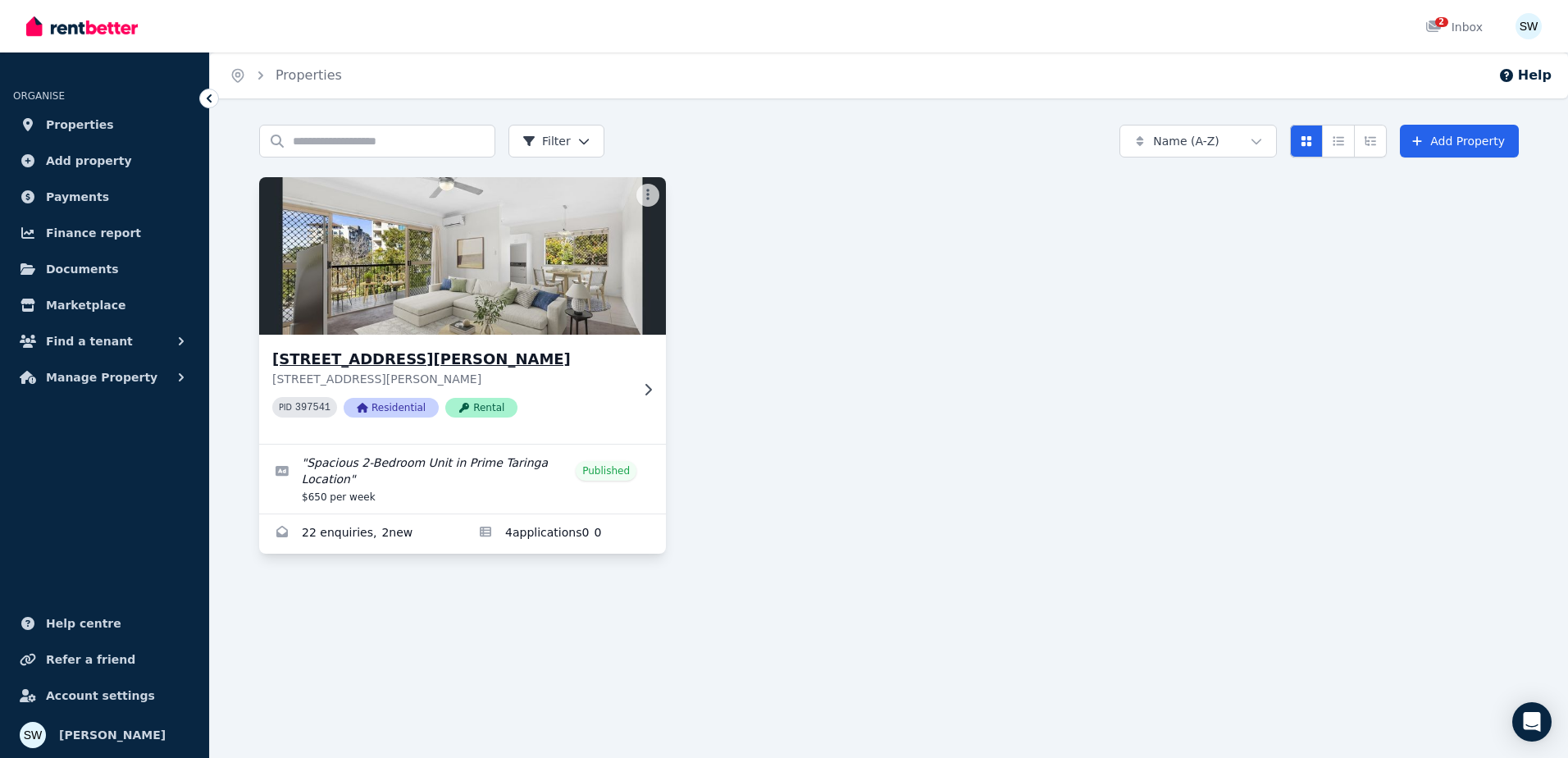
click at [509, 237] on img at bounding box center [462, 255] width 427 height 165
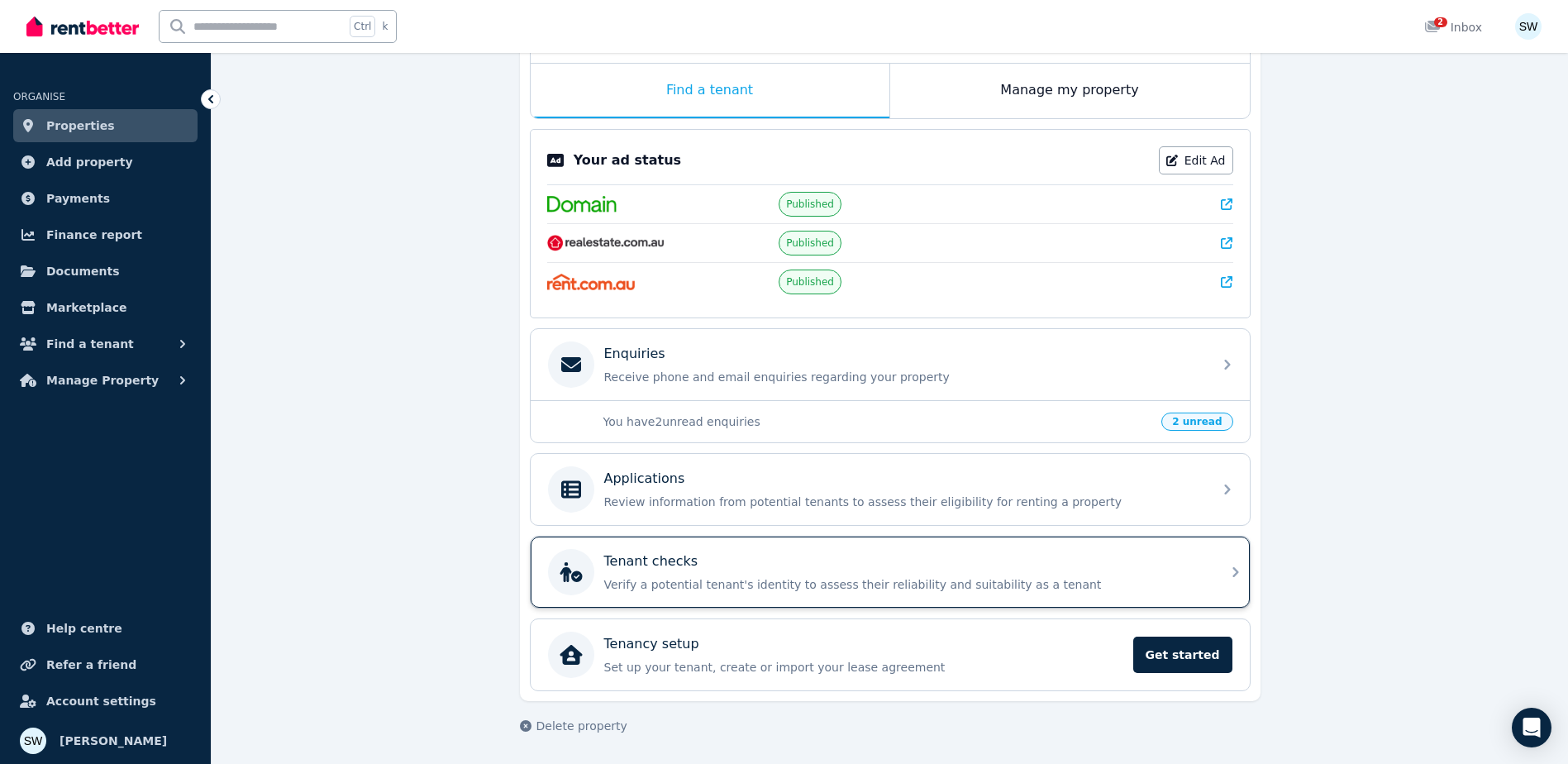
scroll to position [264, 0]
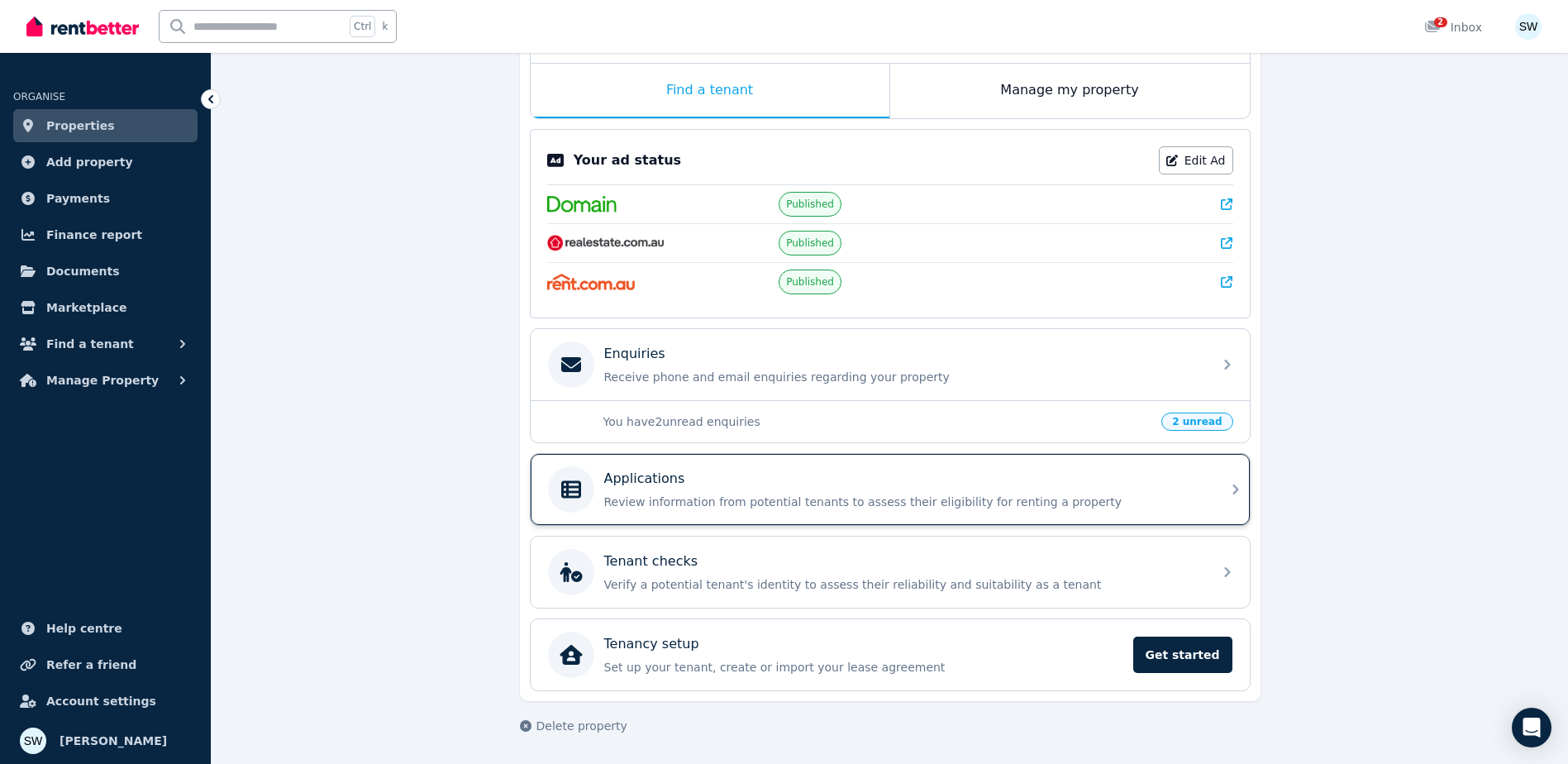
click at [791, 514] on div "Applications Review information from potential tenants to assess their eligibil…" at bounding box center [890, 489] width 719 height 71
